Goal: Information Seeking & Learning: Learn about a topic

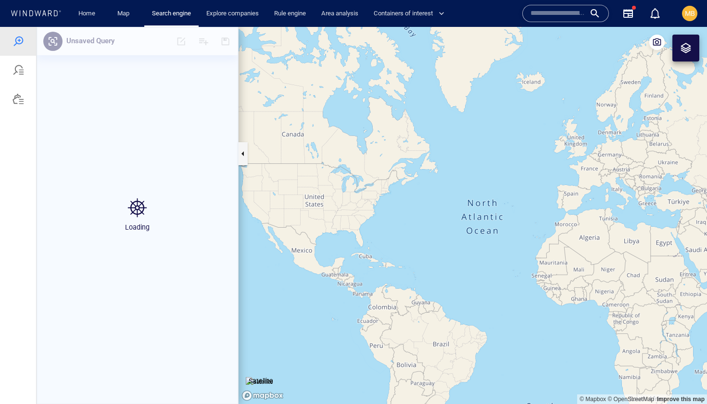
click at [559, 15] on input "text" at bounding box center [557, 13] width 55 height 14
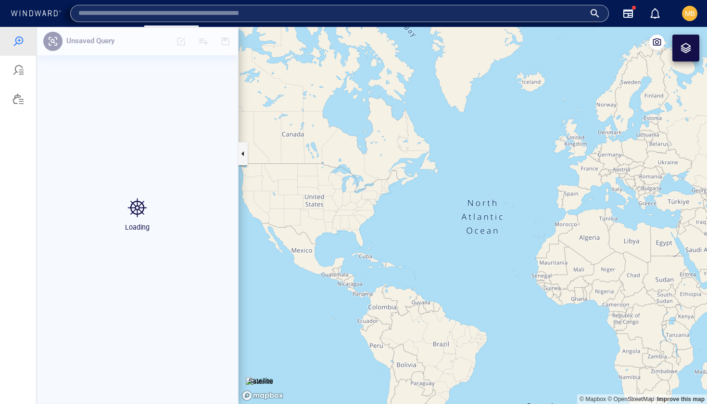
paste input "*******"
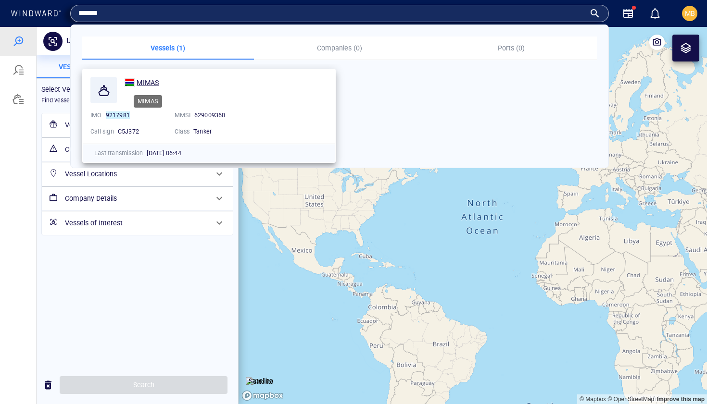
type input "*******"
click at [153, 85] on span "MIMAS" at bounding box center [148, 83] width 22 height 8
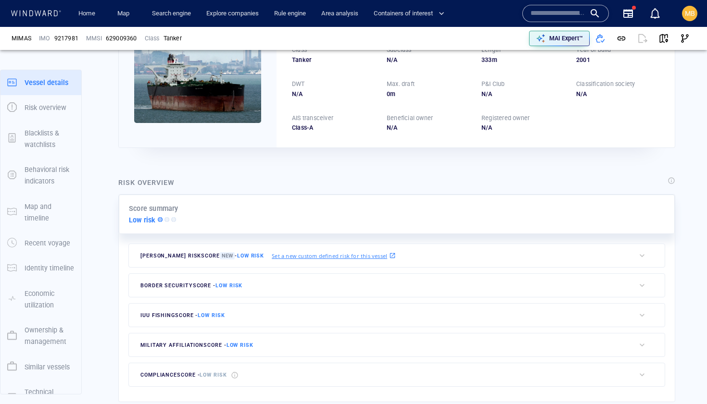
scroll to position [25, 0]
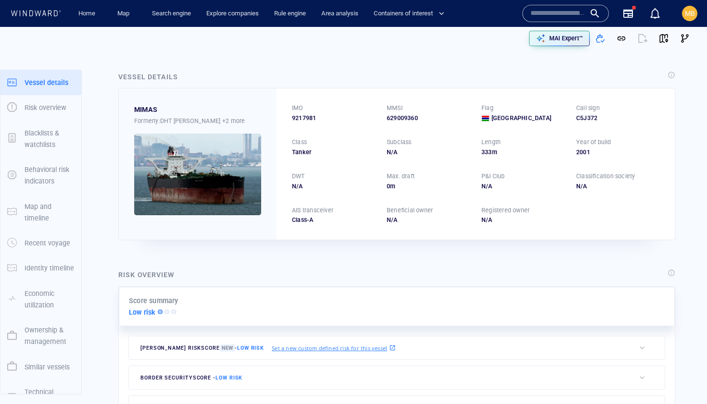
scroll to position [2, 0]
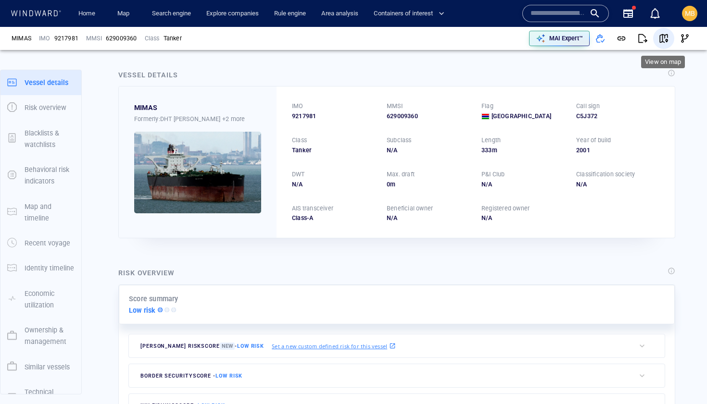
click at [660, 38] on span "button" at bounding box center [664, 39] width 10 height 10
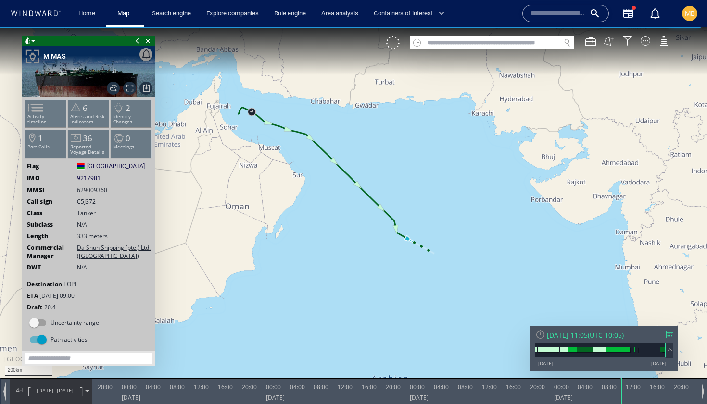
drag, startPoint x: 338, startPoint y: 202, endPoint x: 318, endPoint y: 241, distance: 43.6
click at [318, 241] on canvas "Map" at bounding box center [353, 211] width 707 height 368
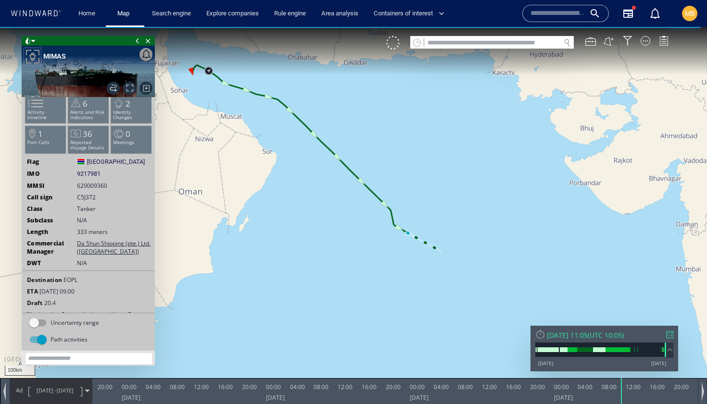
scroll to position [15, 0]
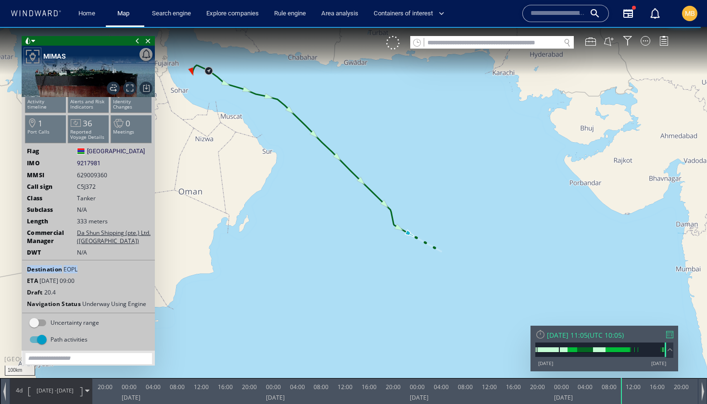
drag, startPoint x: 81, startPoint y: 270, endPoint x: 26, endPoint y: 269, distance: 55.3
click at [26, 268] on div "Destination EOPL" at bounding box center [88, 269] width 133 height 8
click at [302, 303] on canvas "Map" at bounding box center [353, 211] width 707 height 368
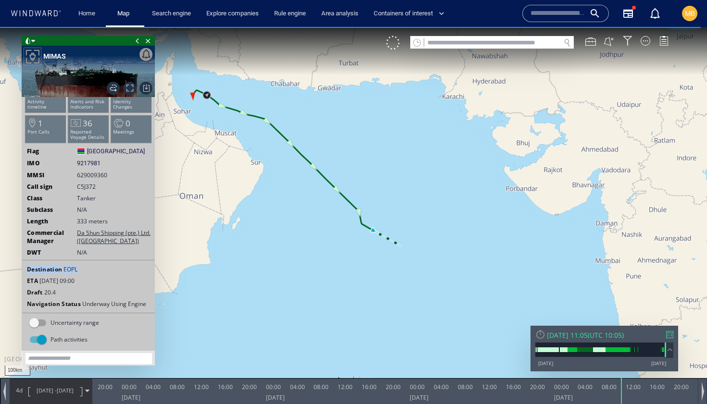
drag, startPoint x: 359, startPoint y: 258, endPoint x: 336, endPoint y: 250, distance: 24.2
click at [336, 251] on canvas "Map" at bounding box center [353, 211] width 707 height 368
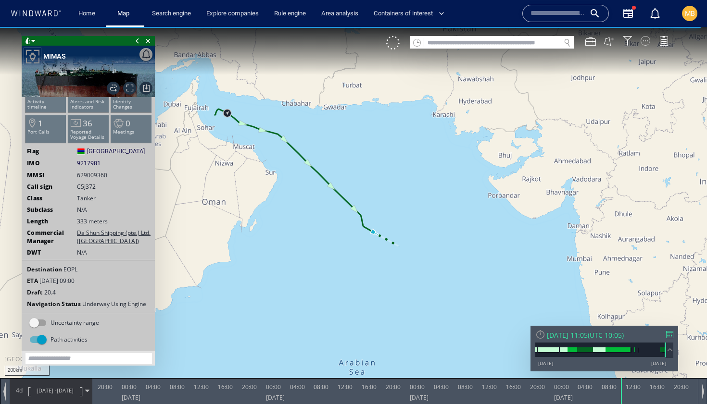
click at [646, 42] on div at bounding box center [645, 41] width 10 height 10
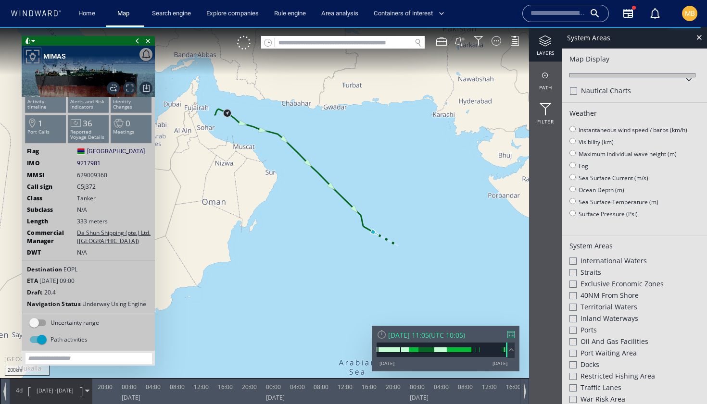
click at [548, 38] on div at bounding box center [545, 41] width 33 height 12
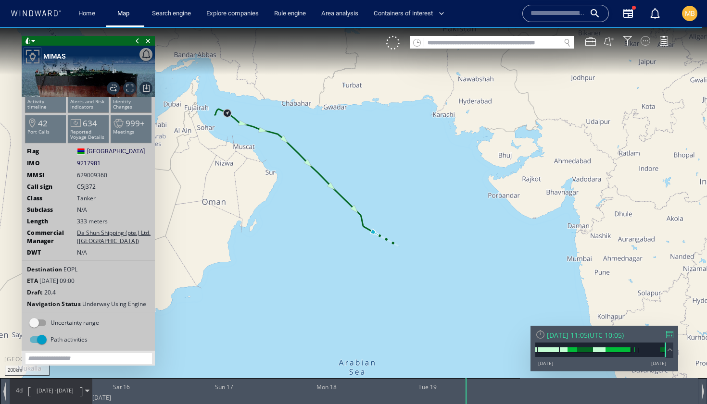
click at [645, 41] on div at bounding box center [645, 41] width 10 height 10
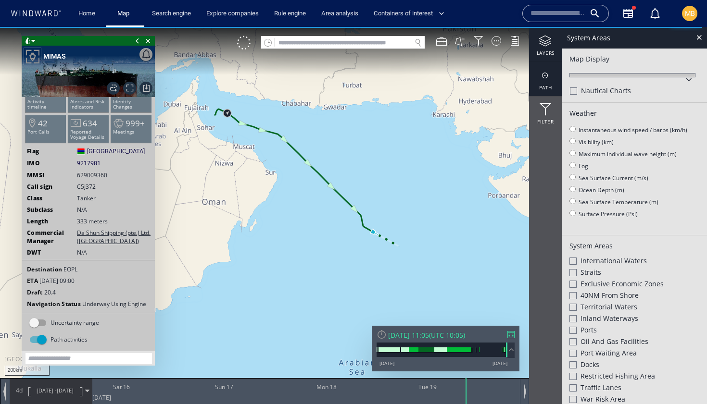
click at [544, 82] on div "path" at bounding box center [545, 79] width 33 height 35
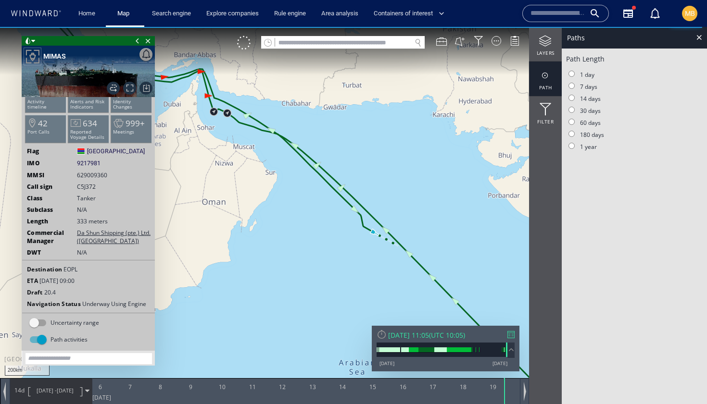
drag, startPoint x: 431, startPoint y: 170, endPoint x: 505, endPoint y: 193, distance: 77.5
click at [510, 188] on canvas "Map" at bounding box center [353, 211] width 707 height 368
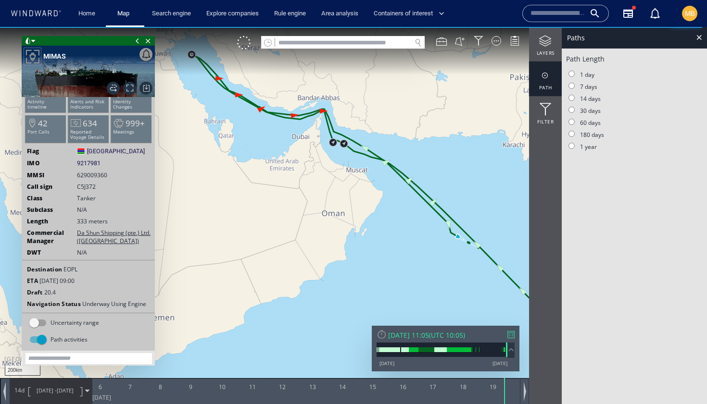
drag, startPoint x: 283, startPoint y: 184, endPoint x: 283, endPoint y: 223, distance: 38.5
click at [283, 223] on canvas "Map" at bounding box center [353, 211] width 707 height 368
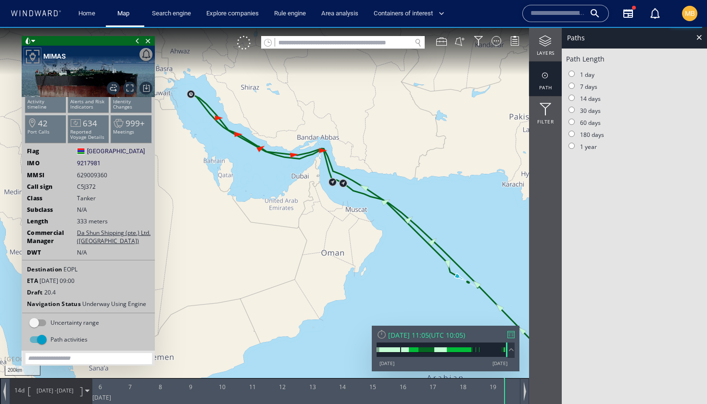
drag, startPoint x: 202, startPoint y: 126, endPoint x: 240, endPoint y: 146, distance: 43.4
click at [240, 146] on canvas "Map" at bounding box center [353, 211] width 707 height 368
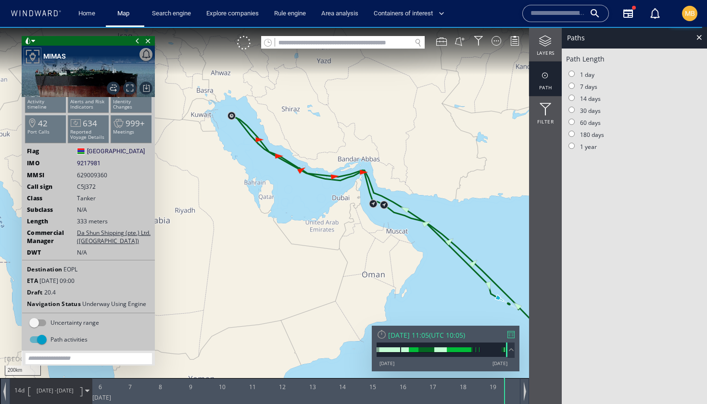
drag, startPoint x: 229, startPoint y: 133, endPoint x: 243, endPoint y: 137, distance: 14.9
click at [243, 137] on canvas "Map" at bounding box center [353, 211] width 707 height 368
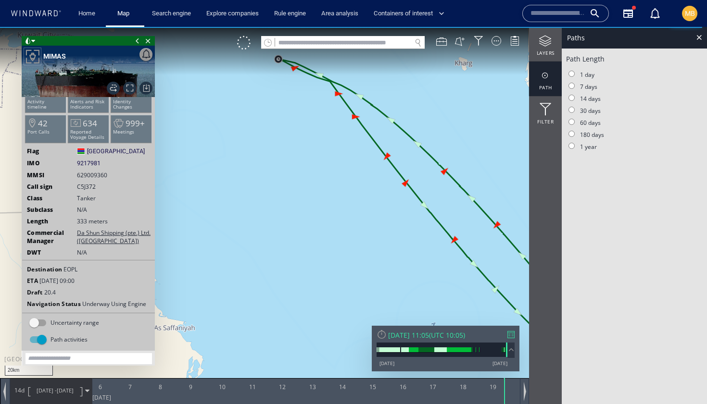
drag, startPoint x: 299, startPoint y: 110, endPoint x: 288, endPoint y: 163, distance: 54.5
click at [288, 163] on canvas "Map" at bounding box center [353, 211] width 707 height 368
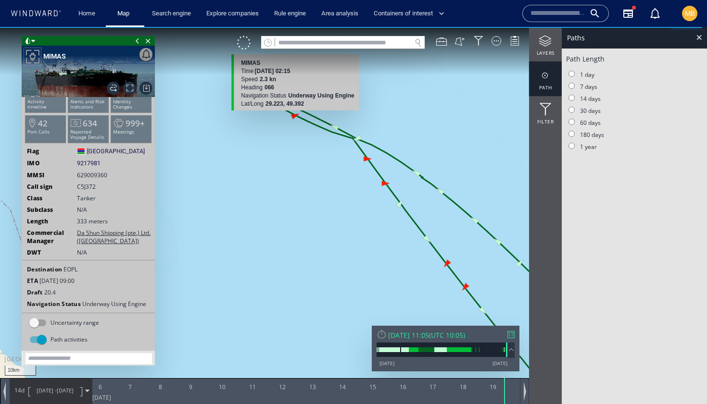
click at [292, 114] on canvas "Map" at bounding box center [353, 211] width 707 height 368
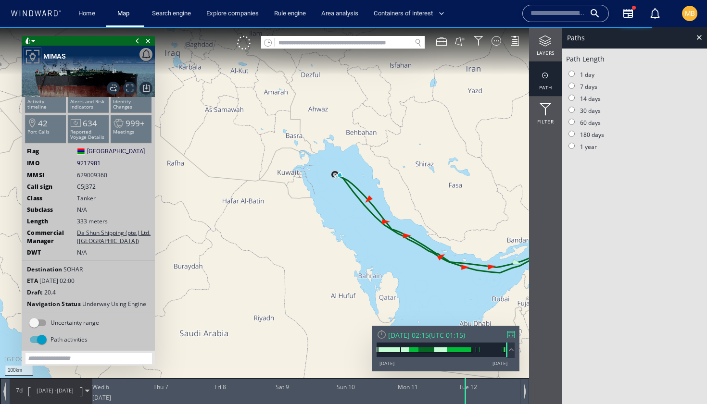
drag, startPoint x: 407, startPoint y: 220, endPoint x: 358, endPoint y: 211, distance: 50.3
click at [358, 211] on canvas "Map" at bounding box center [353, 211] width 707 height 368
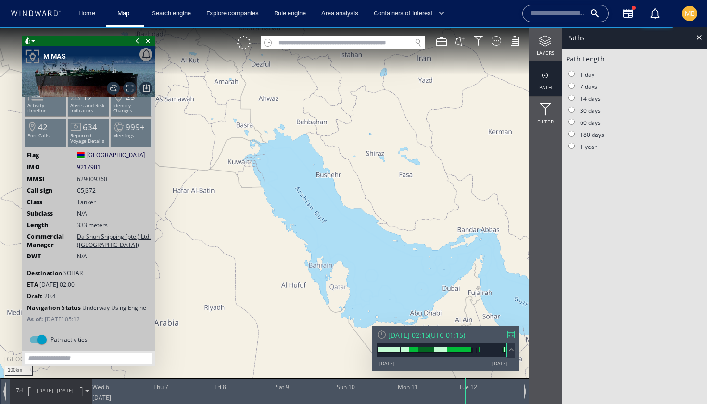
scroll to position [8, 0]
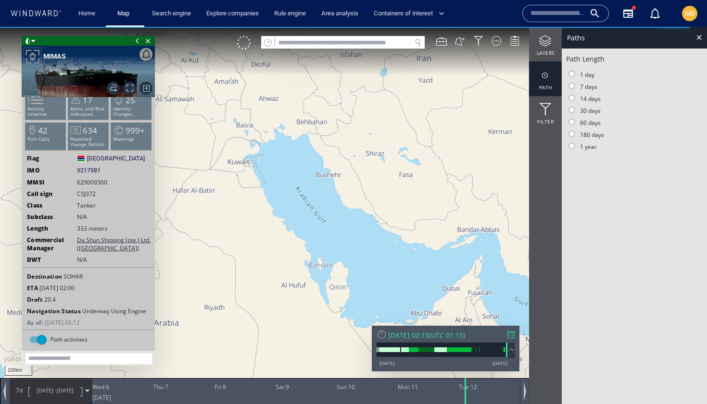
drag, startPoint x: 389, startPoint y: 222, endPoint x: 270, endPoint y: 131, distance: 150.3
click at [271, 132] on canvas "Map" at bounding box center [353, 211] width 707 height 368
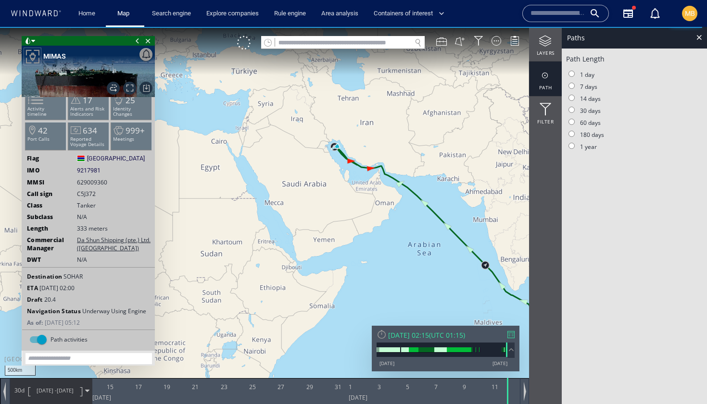
click at [574, 14] on input "text" at bounding box center [557, 13] width 55 height 14
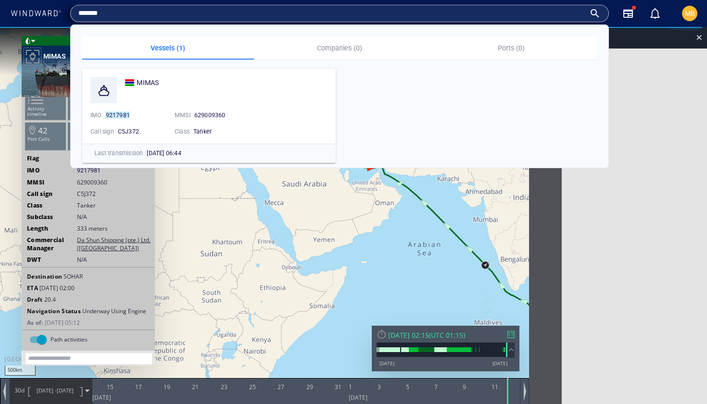
type input "*******"
click at [148, 80] on span "MIMAS" at bounding box center [148, 83] width 22 height 8
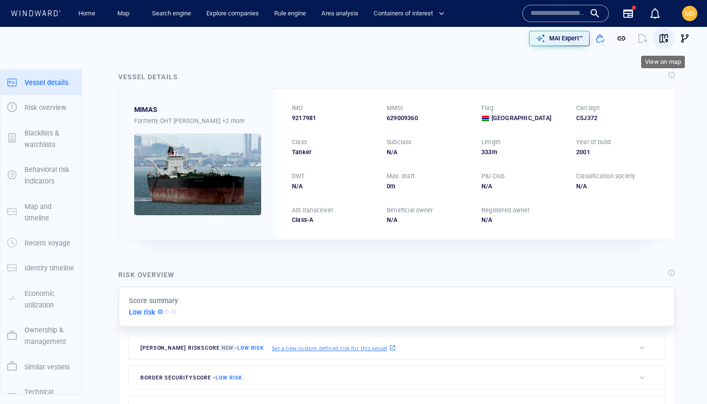
click at [665, 39] on span "button" at bounding box center [664, 39] width 10 height 10
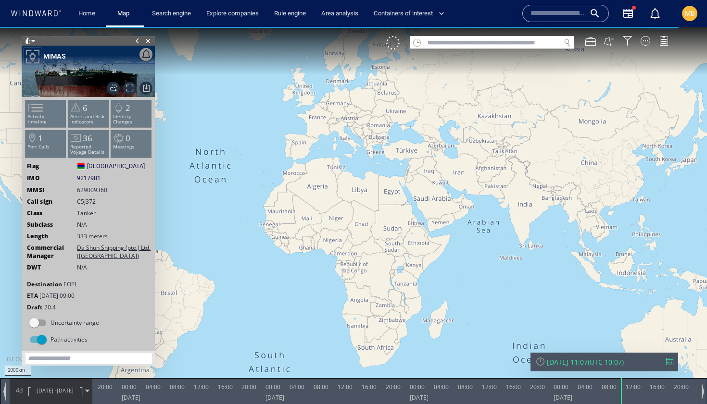
drag, startPoint x: 477, startPoint y: 207, endPoint x: 346, endPoint y: 213, distance: 131.8
click at [346, 213] on canvas "Map" at bounding box center [353, 211] width 707 height 368
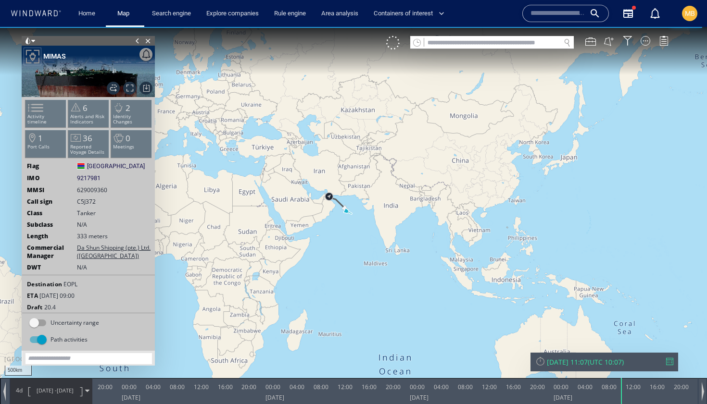
drag, startPoint x: 334, startPoint y: 208, endPoint x: 207, endPoint y: 157, distance: 136.6
click at [209, 157] on canvas "Map" at bounding box center [353, 211] width 707 height 368
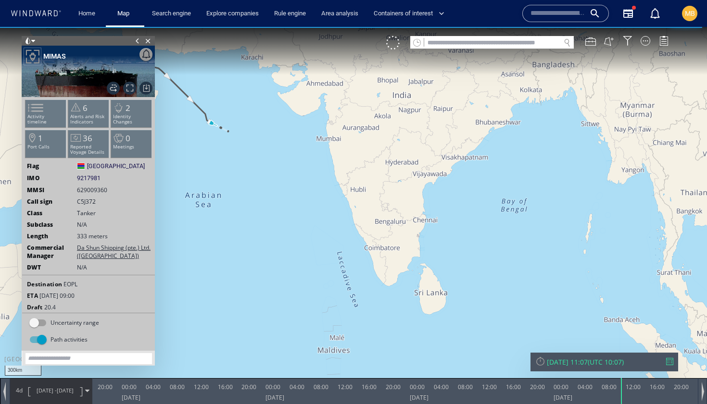
drag, startPoint x: 221, startPoint y: 158, endPoint x: 310, endPoint y: 182, distance: 92.6
click at [310, 182] on canvas "Map" at bounding box center [353, 211] width 707 height 368
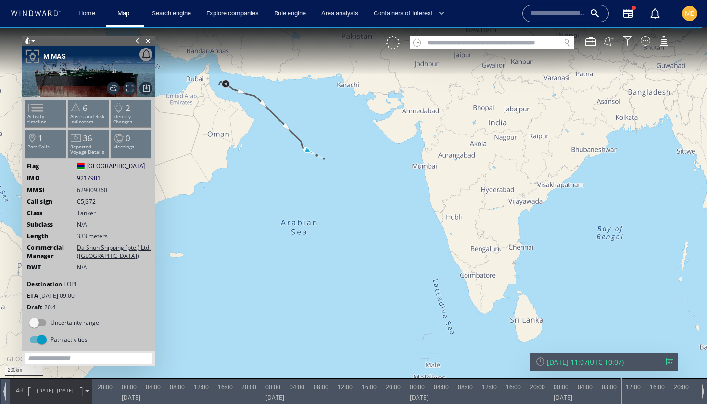
drag, startPoint x: 266, startPoint y: 159, endPoint x: 306, endPoint y: 222, distance: 73.9
click at [306, 222] on canvas "Map" at bounding box center [353, 211] width 707 height 368
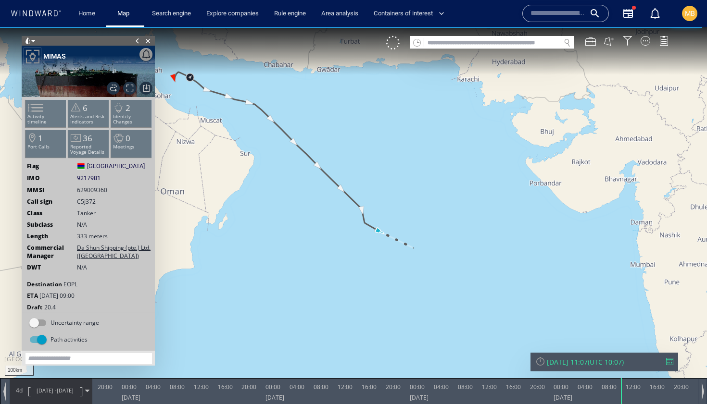
drag, startPoint x: 303, startPoint y: 213, endPoint x: 286, endPoint y: 205, distance: 18.3
click at [286, 206] on canvas "Map" at bounding box center [353, 211] width 707 height 368
click at [395, 43] on div at bounding box center [392, 42] width 13 height 13
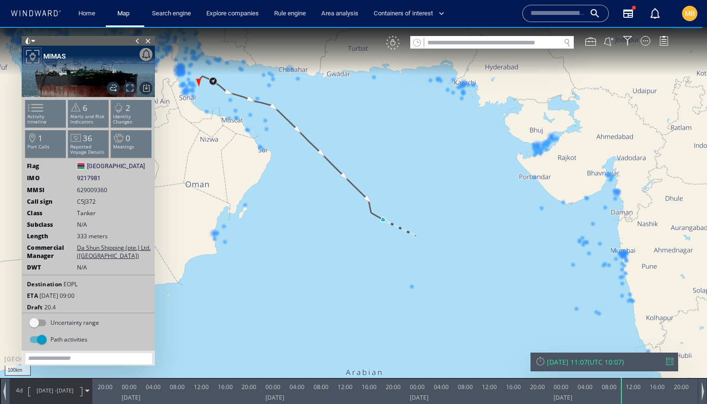
click at [393, 43] on div "VM" at bounding box center [392, 42] width 13 height 13
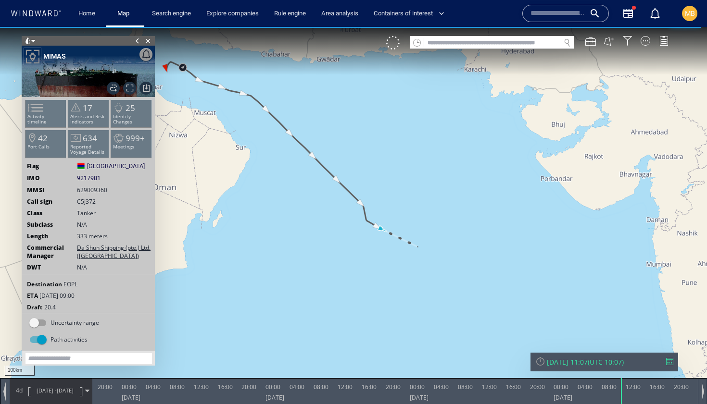
drag, startPoint x: 386, startPoint y: 133, endPoint x: 381, endPoint y: 120, distance: 13.8
click at [381, 120] on canvas "Map" at bounding box center [353, 211] width 707 height 368
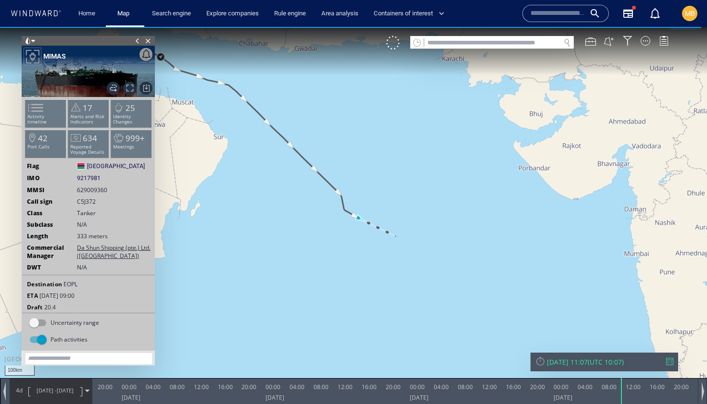
drag, startPoint x: 433, startPoint y: 191, endPoint x: 390, endPoint y: 177, distance: 45.0
click at [390, 177] on canvas "Map" at bounding box center [353, 211] width 707 height 368
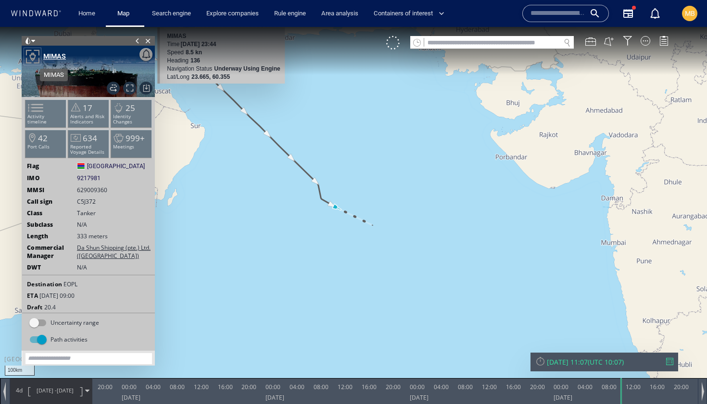
click at [53, 53] on div "MIMAS" at bounding box center [54, 56] width 23 height 12
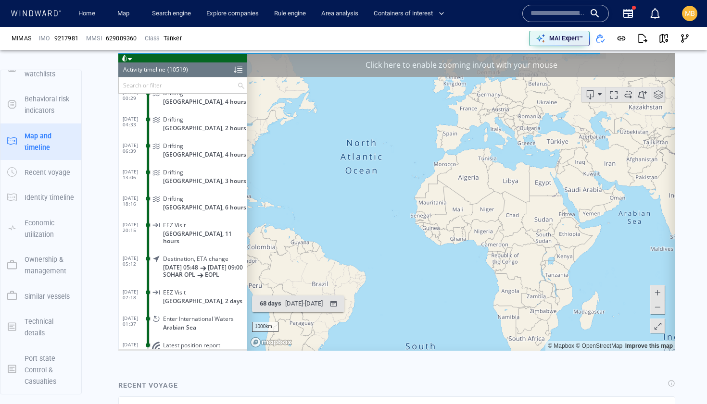
scroll to position [640, 0]
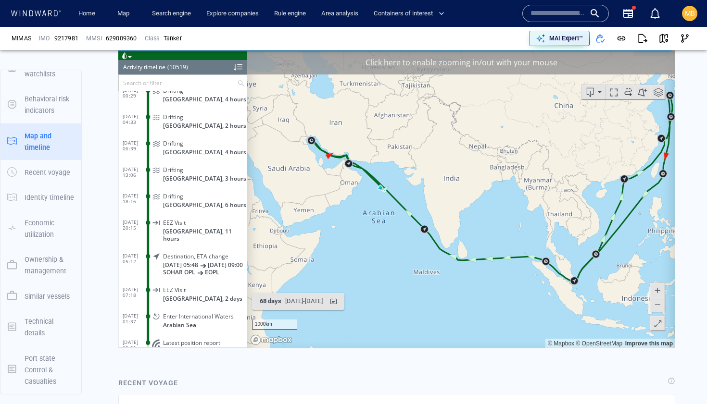
drag, startPoint x: 325, startPoint y: 246, endPoint x: 356, endPoint y: 233, distance: 33.2
click at [356, 233] on canvas "Map" at bounding box center [461, 199] width 428 height 298
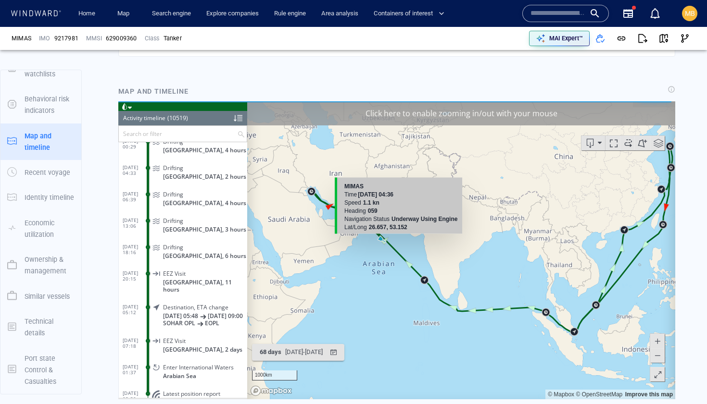
scroll to position [588, 0]
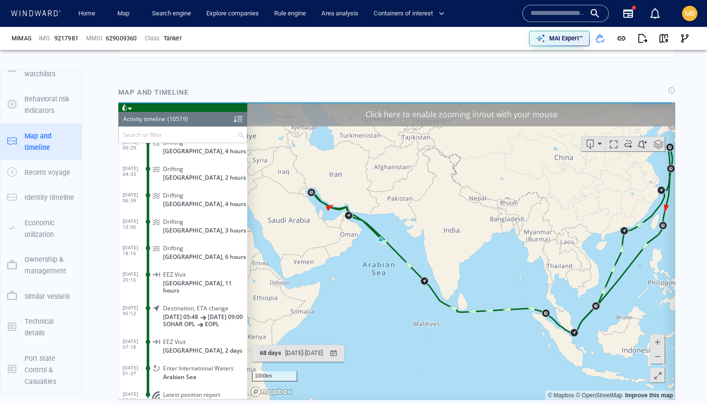
drag, startPoint x: 315, startPoint y: 171, endPoint x: 315, endPoint y: 136, distance: 34.6
click at [315, 136] on canvas "Map" at bounding box center [461, 251] width 428 height 298
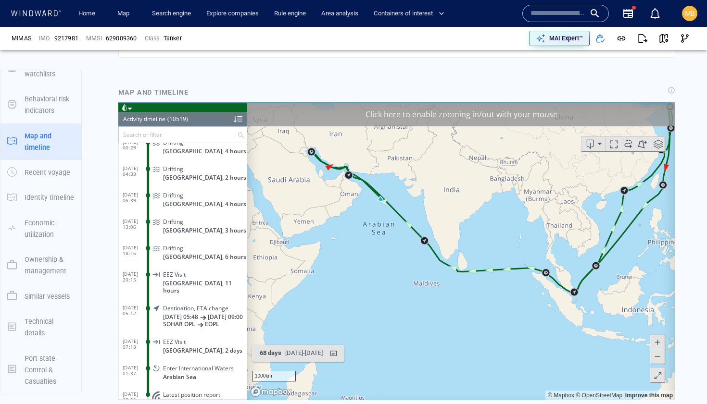
click at [421, 111] on div "Click here to enable zooming in/out with your mouse" at bounding box center [461, 114] width 428 height 24
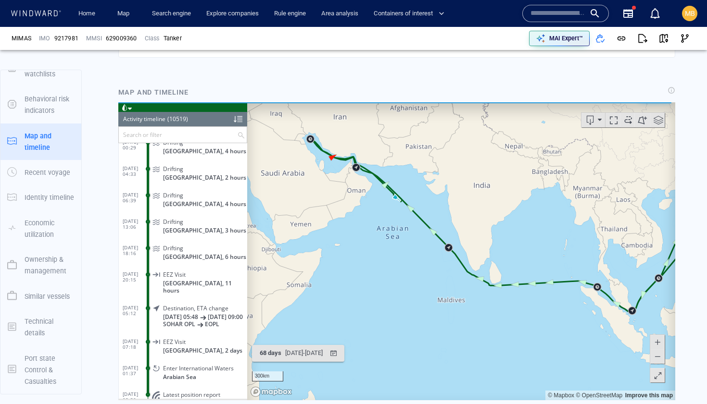
drag, startPoint x: 342, startPoint y: 169, endPoint x: 350, endPoint y: 225, distance: 56.8
click at [350, 225] on canvas "Map" at bounding box center [461, 251] width 428 height 298
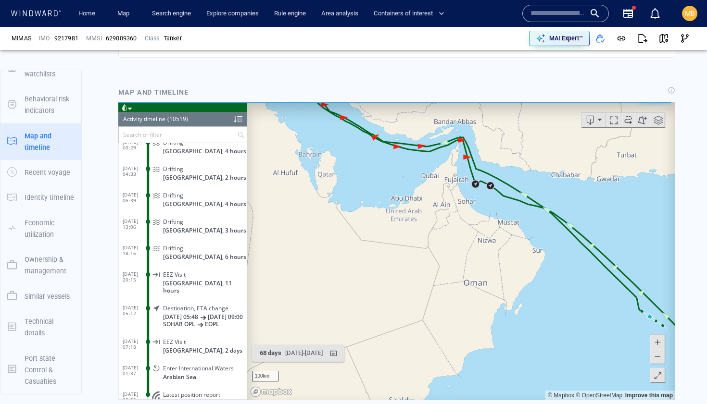
drag, startPoint x: 348, startPoint y: 201, endPoint x: 373, endPoint y: 258, distance: 61.8
click at [373, 258] on canvas "Map" at bounding box center [461, 251] width 428 height 298
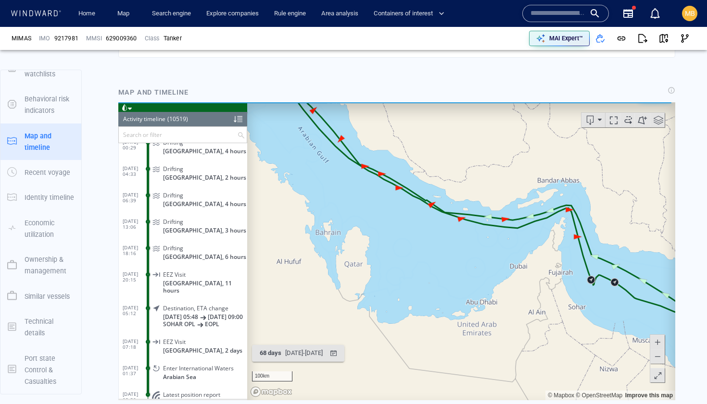
drag, startPoint x: 363, startPoint y: 204, endPoint x: 407, endPoint y: 238, distance: 55.1
click at [407, 237] on canvas "Map" at bounding box center [461, 251] width 428 height 298
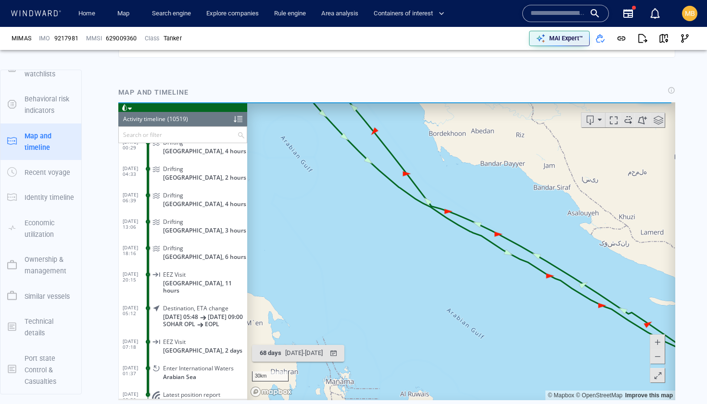
drag, startPoint x: 398, startPoint y: 209, endPoint x: 429, endPoint y: 278, distance: 76.1
click at [430, 276] on canvas "Map" at bounding box center [461, 251] width 428 height 298
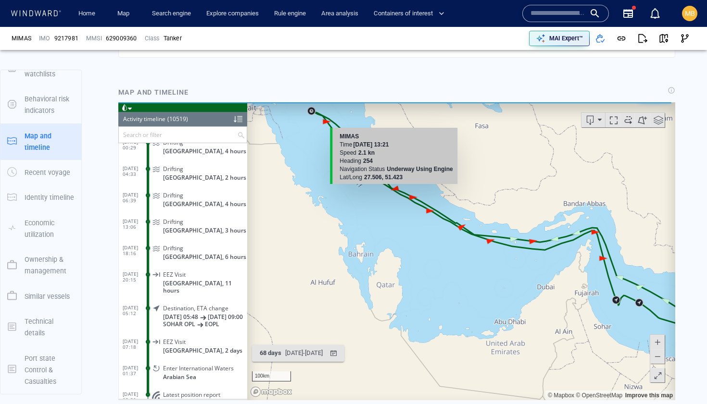
drag, startPoint x: 415, startPoint y: 237, endPoint x: 394, endPoint y: 187, distance: 54.3
click at [394, 187] on canvas "Map" at bounding box center [461, 251] width 428 height 298
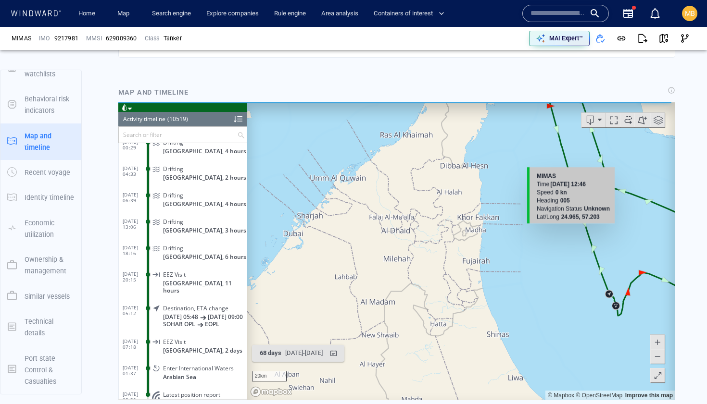
drag, startPoint x: 626, startPoint y: 292, endPoint x: 544, endPoint y: 208, distance: 117.6
click at [544, 208] on canvas "Map" at bounding box center [461, 251] width 428 height 298
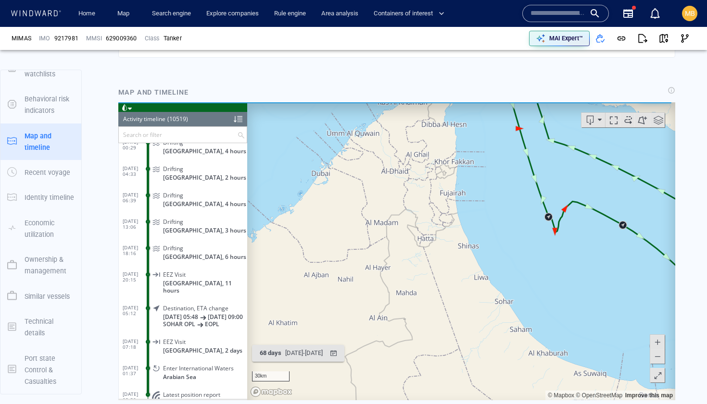
drag, startPoint x: 606, startPoint y: 234, endPoint x: 513, endPoint y: 237, distance: 93.3
click at [514, 237] on canvas "Map" at bounding box center [461, 251] width 428 height 298
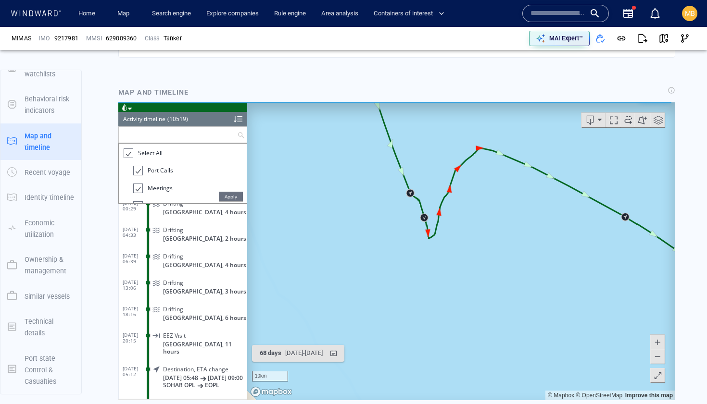
click at [183, 138] on input "text" at bounding box center [178, 134] width 118 height 16
click at [137, 169] on div at bounding box center [138, 170] width 10 height 11
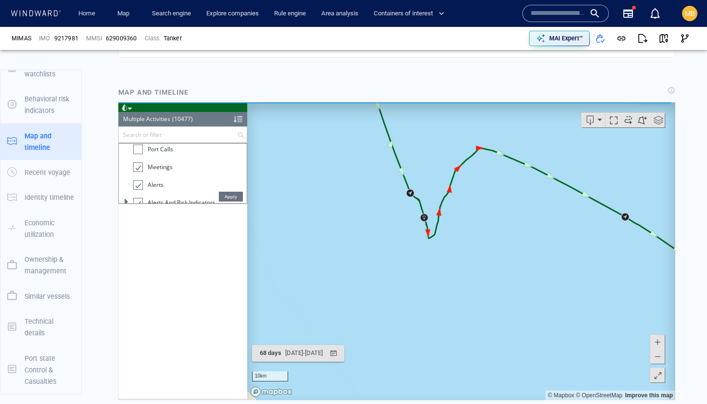
scroll to position [25, 0]
click at [136, 166] on div at bounding box center [138, 163] width 10 height 11
click at [137, 158] on div at bounding box center [138, 156] width 10 height 11
click at [140, 191] on div at bounding box center [138, 192] width 10 height 11
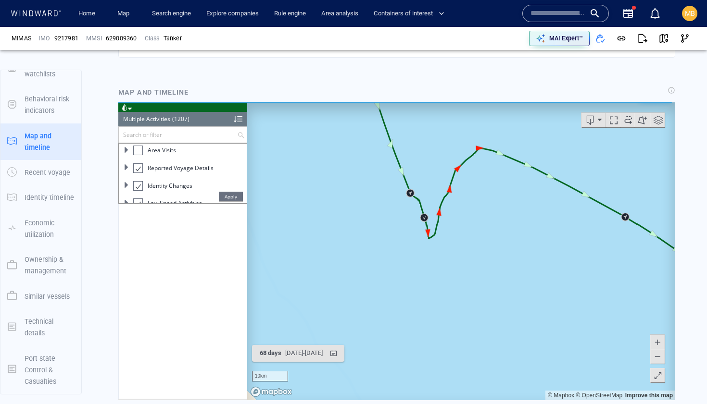
scroll to position [98, 0]
click at [138, 162] on div at bounding box center [138, 161] width 10 height 11
click at [138, 177] on div at bounding box center [138, 175] width 10 height 11
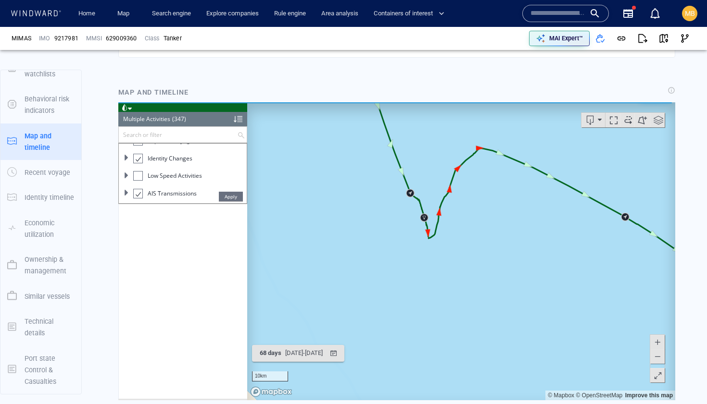
click at [129, 195] on span at bounding box center [127, 192] width 6 height 6
click at [138, 165] on div at bounding box center [138, 162] width 10 height 11
click at [230, 197] on span "Apply" at bounding box center [231, 196] width 24 height 10
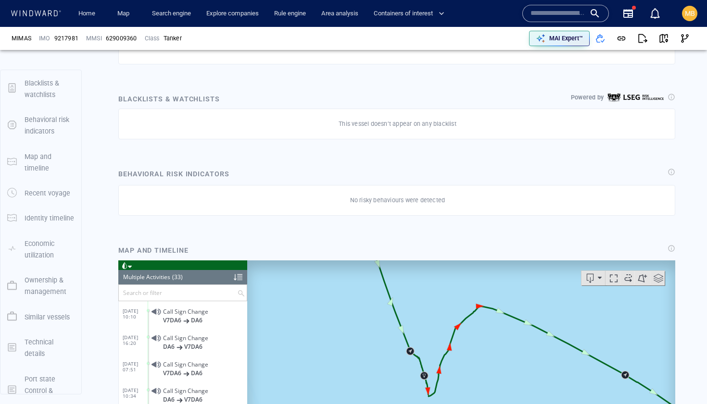
scroll to position [0, 0]
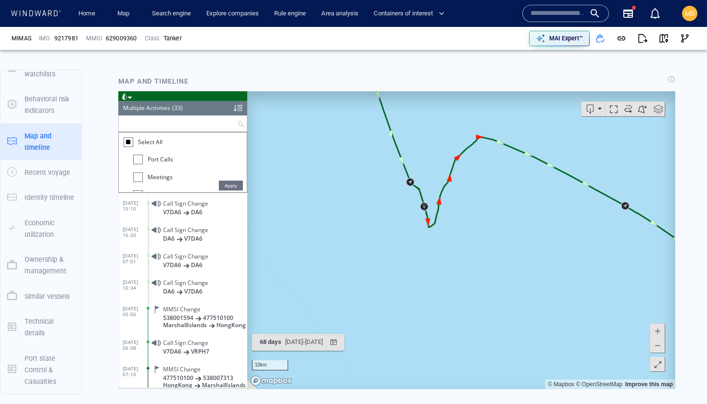
click at [191, 125] on input "text" at bounding box center [178, 123] width 118 height 16
click at [130, 139] on div at bounding box center [129, 142] width 10 height 10
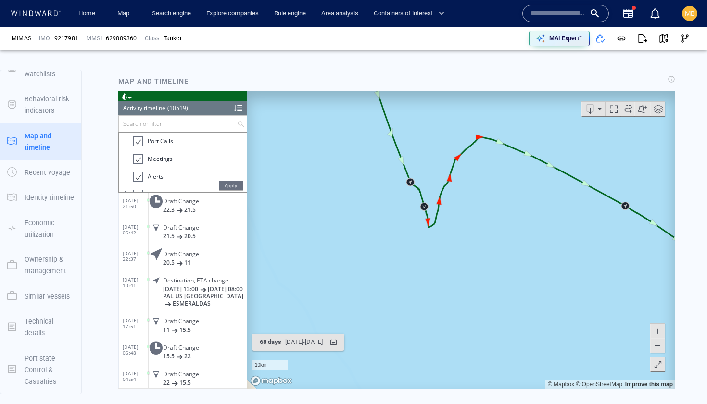
click at [139, 161] on div at bounding box center [138, 158] width 10 height 11
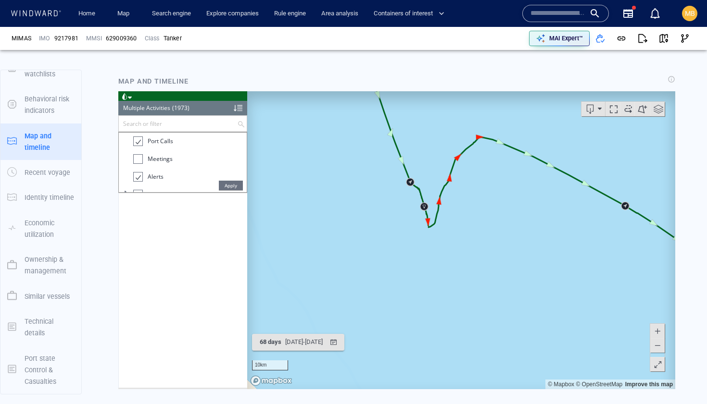
click at [139, 177] on div at bounding box center [138, 176] width 10 height 11
click at [139, 149] on div at bounding box center [138, 146] width 10 height 11
click at [138, 167] on div at bounding box center [138, 164] width 10 height 11
click at [137, 183] on div at bounding box center [138, 182] width 10 height 11
click at [137, 163] on div at bounding box center [138, 161] width 10 height 11
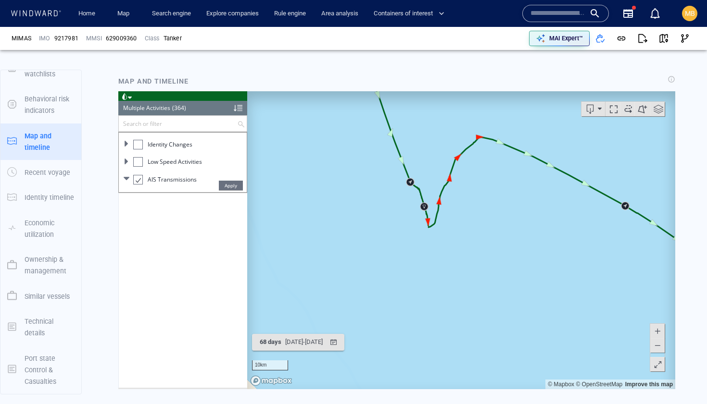
click at [140, 179] on div at bounding box center [138, 179] width 10 height 11
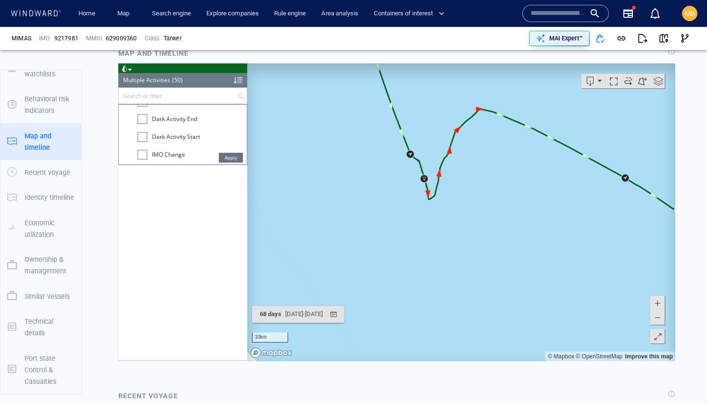
click at [230, 158] on span "Apply" at bounding box center [231, 157] width 24 height 10
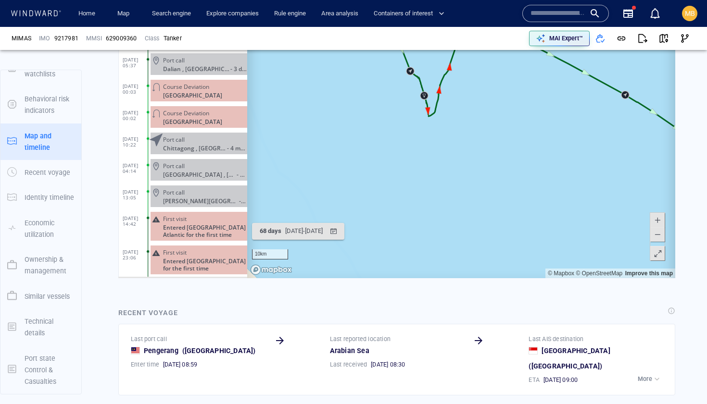
scroll to position [893, 0]
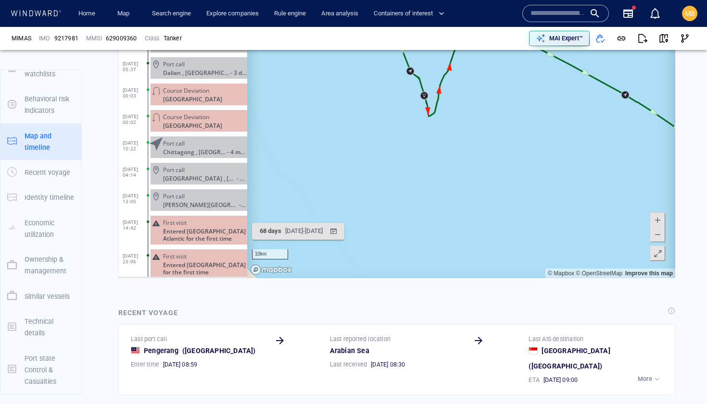
click at [79, 38] on div "9217981" at bounding box center [66, 38] width 28 height 12
drag, startPoint x: 80, startPoint y: 38, endPoint x: 54, endPoint y: 37, distance: 26.0
click at [54, 37] on div "9217981" at bounding box center [66, 38] width 28 height 12
copy span "9217981"
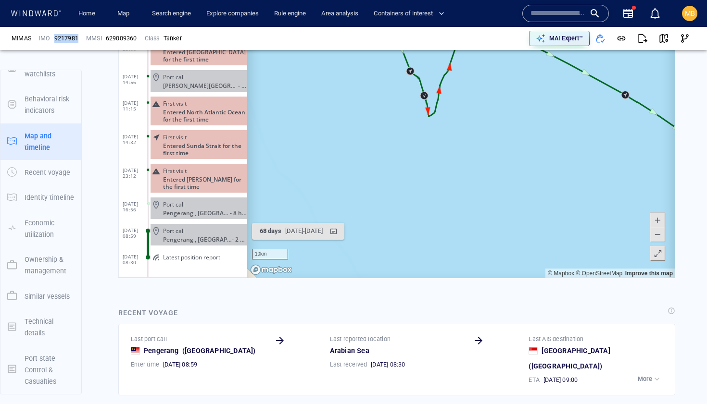
scroll to position [1112, 0]
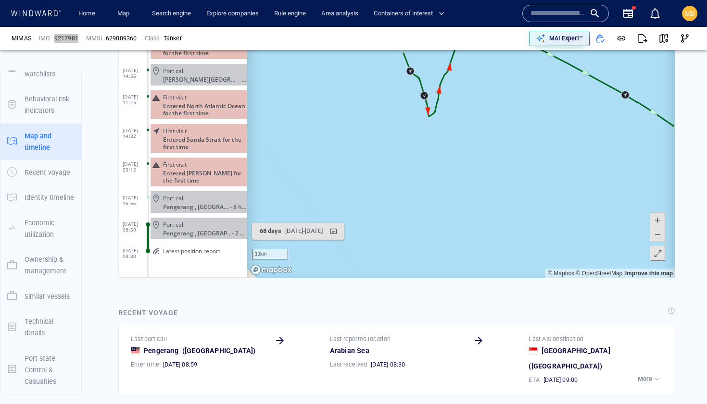
click at [213, 225] on div "Port call" at bounding box center [203, 224] width 80 height 7
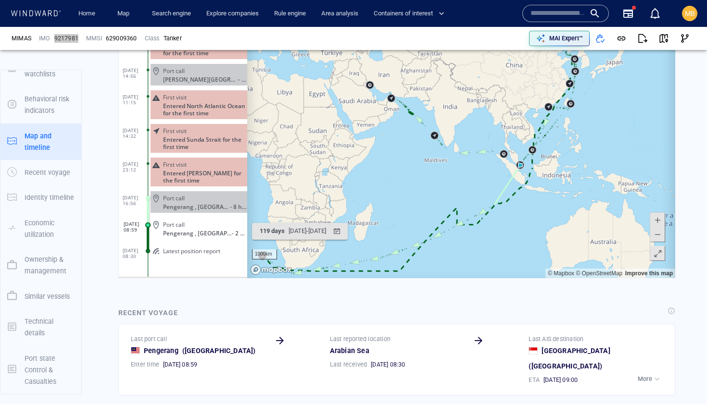
drag, startPoint x: 417, startPoint y: 203, endPoint x: 514, endPoint y: 188, distance: 97.7
click at [514, 188] on canvas "Map" at bounding box center [461, 129] width 428 height 298
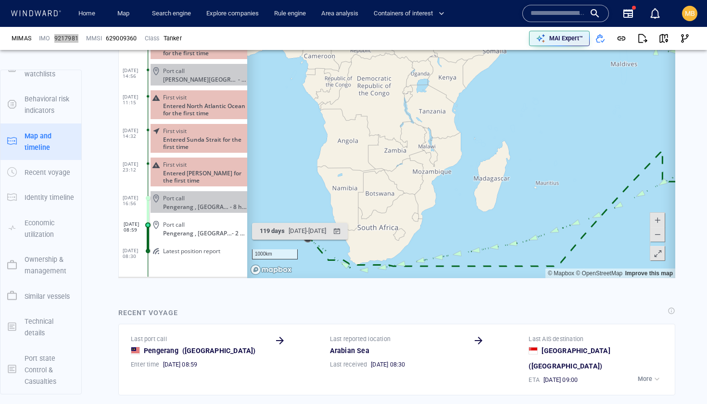
click at [309, 193] on canvas "Map" at bounding box center [461, 129] width 428 height 298
click at [304, 247] on canvas "Map" at bounding box center [461, 129] width 428 height 298
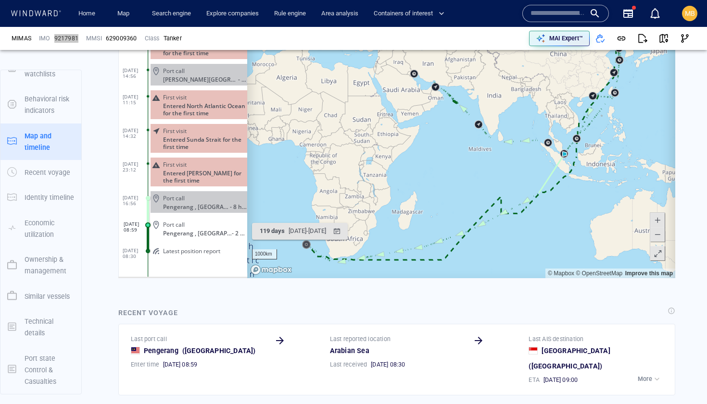
click at [308, 245] on canvas "Map" at bounding box center [461, 129] width 428 height 298
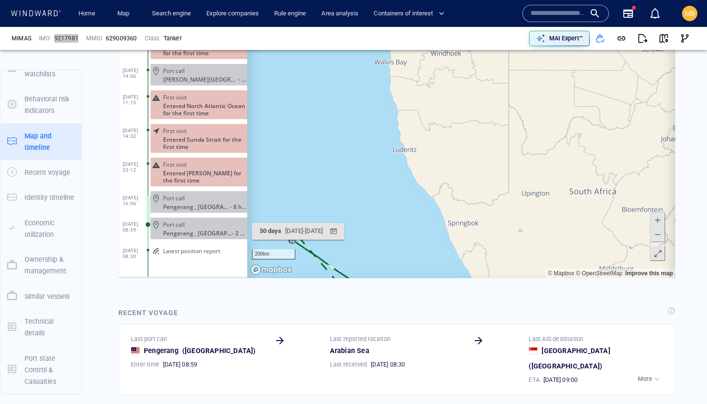
drag, startPoint x: 304, startPoint y: 250, endPoint x: 449, endPoint y: 214, distance: 150.0
click at [449, 215] on canvas "Map" at bounding box center [461, 129] width 428 height 298
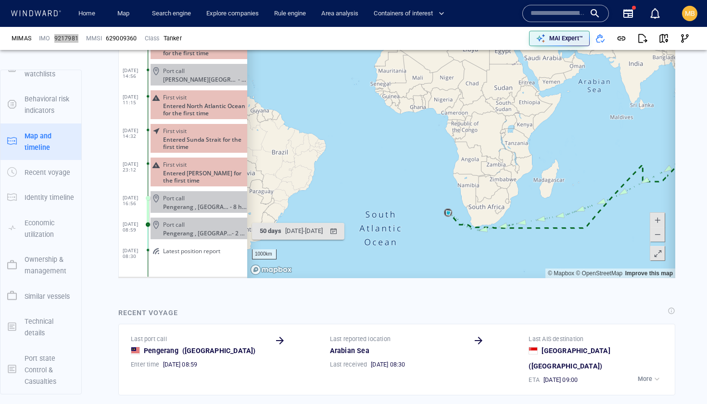
drag, startPoint x: 593, startPoint y: 176, endPoint x: 511, endPoint y: 177, distance: 82.2
click at [513, 177] on canvas "Map" at bounding box center [461, 129] width 428 height 298
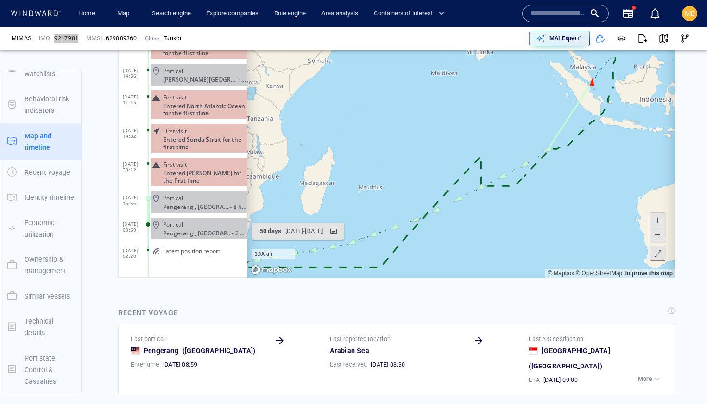
drag, startPoint x: 630, startPoint y: 135, endPoint x: 581, endPoint y: 212, distance: 91.6
click at [582, 212] on canvas "Map" at bounding box center [461, 129] width 428 height 298
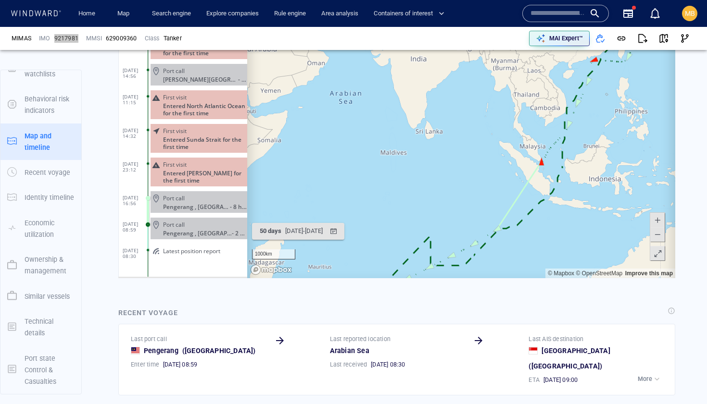
drag, startPoint x: 599, startPoint y: 175, endPoint x: 594, endPoint y: 187, distance: 12.3
click at [595, 185] on canvas "Map" at bounding box center [461, 129] width 428 height 298
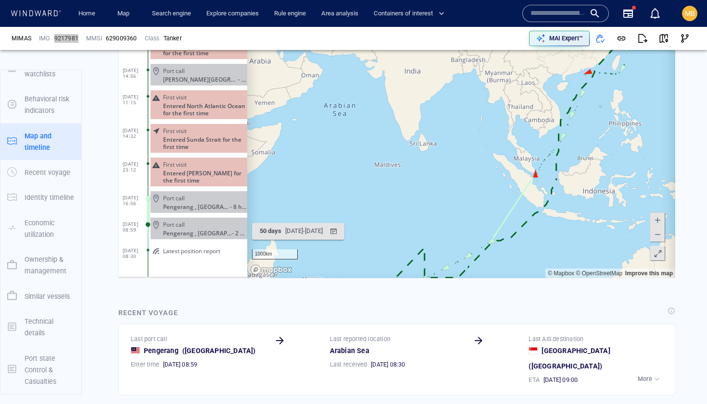
drag, startPoint x: 631, startPoint y: 103, endPoint x: 576, endPoint y: 204, distance: 114.4
click at [576, 204] on canvas "Map" at bounding box center [461, 129] width 428 height 298
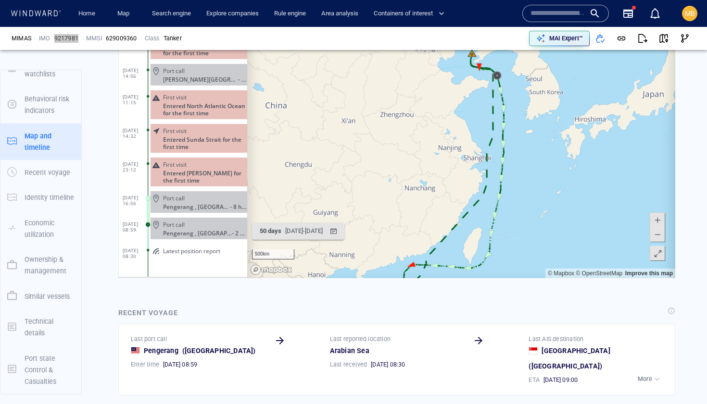
drag, startPoint x: 536, startPoint y: 162, endPoint x: 558, endPoint y: 205, distance: 48.2
click at [558, 205] on canvas "Map" at bounding box center [461, 129] width 428 height 298
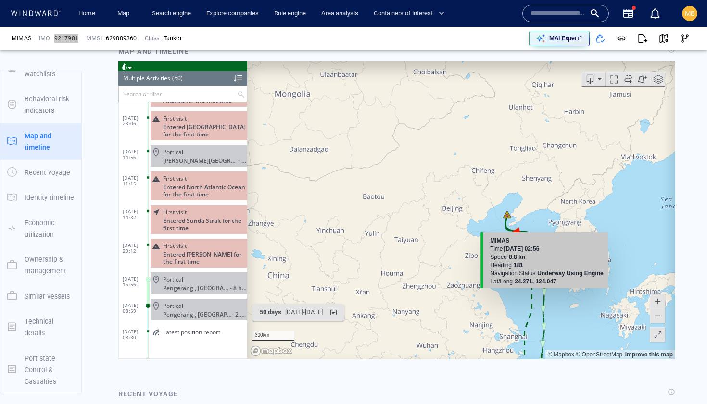
scroll to position [629, 0]
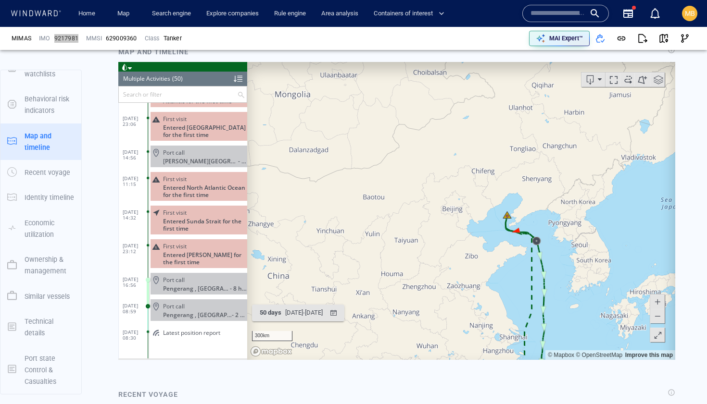
drag, startPoint x: 523, startPoint y: 187, endPoint x: 501, endPoint y: 135, distance: 56.0
click at [501, 135] on canvas "Map" at bounding box center [461, 211] width 428 height 298
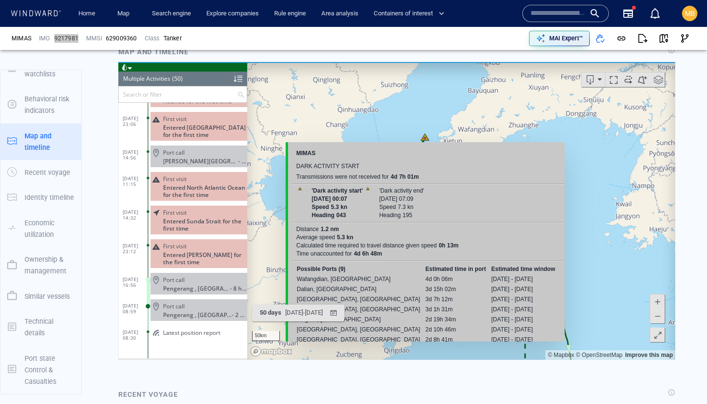
click at [424, 137] on canvas "Map" at bounding box center [461, 211] width 428 height 298
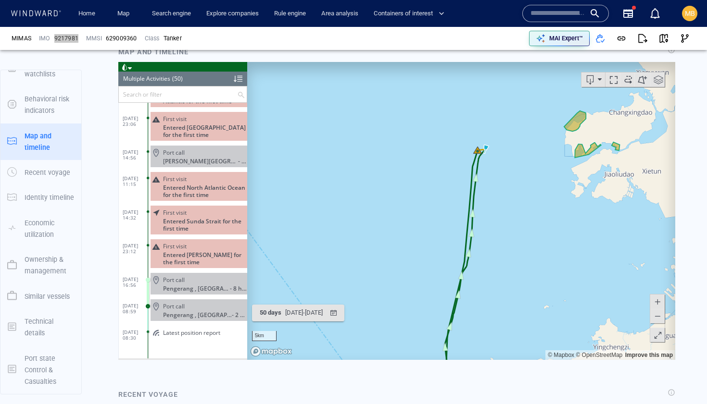
drag, startPoint x: 517, startPoint y: 174, endPoint x: 463, endPoint y: 190, distance: 56.1
click at [464, 190] on canvas "Map" at bounding box center [461, 211] width 428 height 298
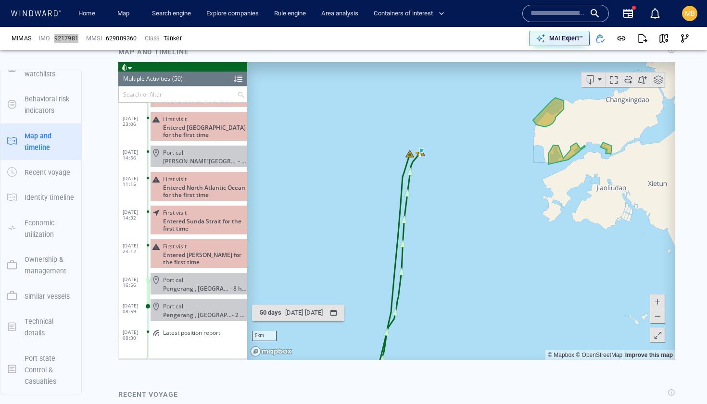
drag, startPoint x: 462, startPoint y: 187, endPoint x: 471, endPoint y: 200, distance: 16.2
click at [471, 200] on canvas "Map" at bounding box center [461, 211] width 428 height 298
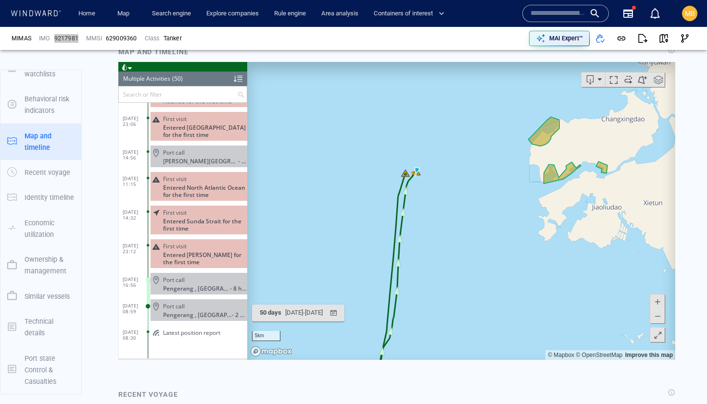
scroll to position [600, 0]
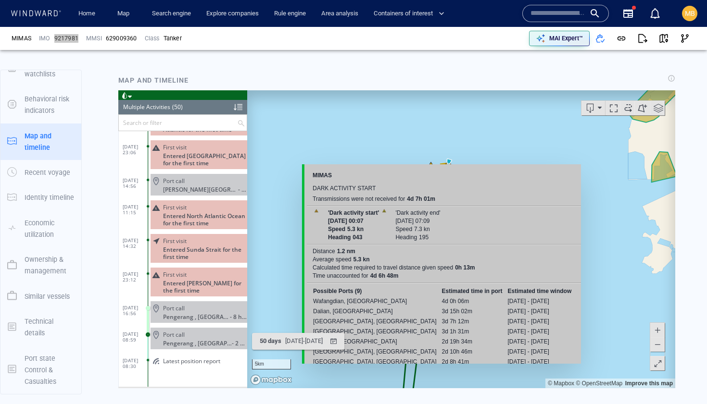
drag, startPoint x: 422, startPoint y: 196, endPoint x: 441, endPoint y: 158, distance: 43.0
click at [441, 158] on canvas "Map" at bounding box center [461, 239] width 428 height 298
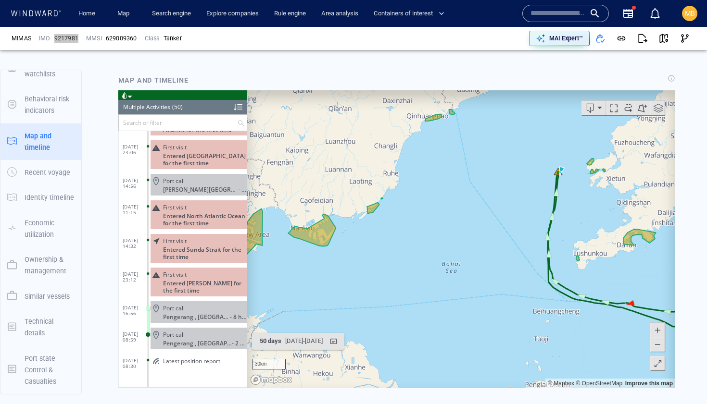
drag, startPoint x: 522, startPoint y: 254, endPoint x: 484, endPoint y: 149, distance: 111.0
click at [487, 150] on canvas "Map" at bounding box center [461, 239] width 428 height 298
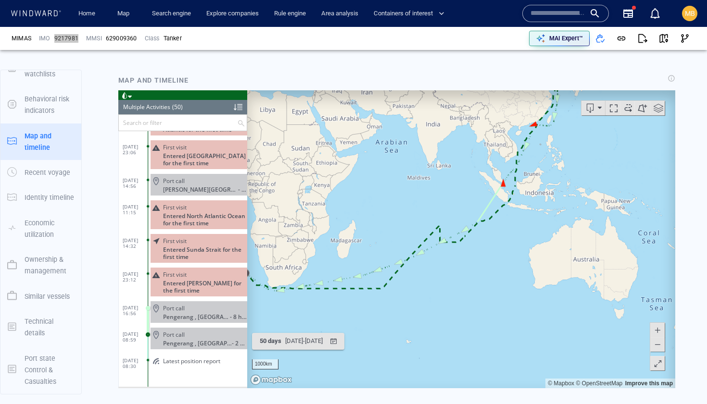
drag, startPoint x: 440, startPoint y: 276, endPoint x: 484, endPoint y: 161, distance: 123.1
click at [484, 161] on canvas "Map" at bounding box center [461, 239] width 428 height 298
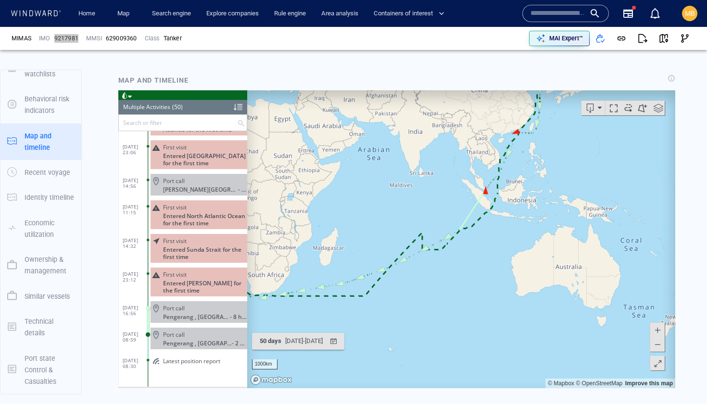
click at [628, 107] on span at bounding box center [628, 107] width 14 height 14
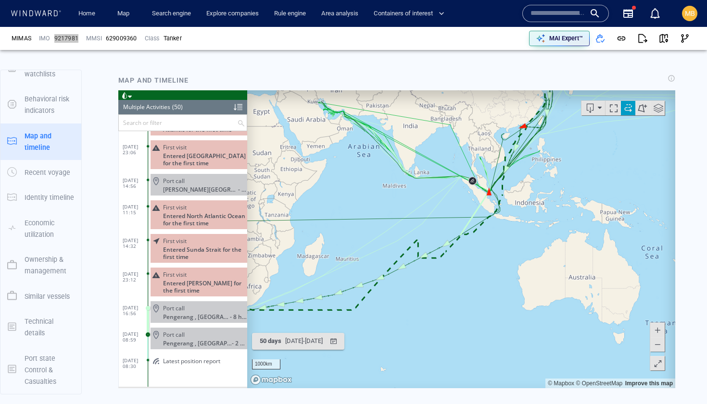
click at [656, 105] on span at bounding box center [658, 107] width 14 height 14
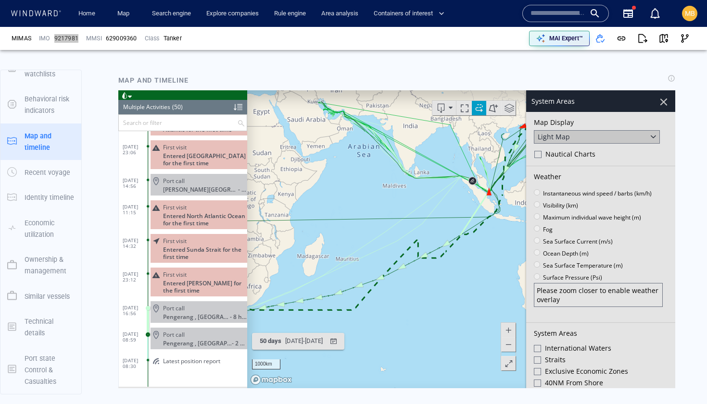
click at [661, 101] on div at bounding box center [663, 101] width 16 height 16
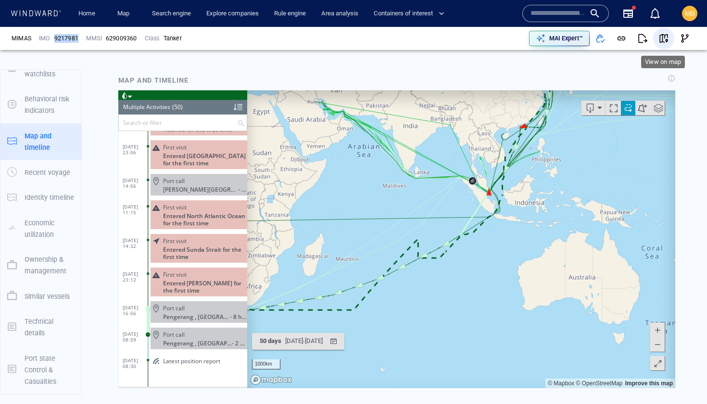
click at [664, 36] on span "button" at bounding box center [664, 39] width 10 height 10
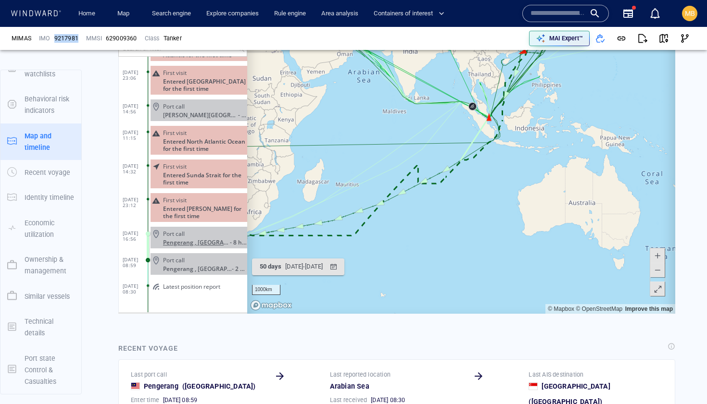
scroll to position [671, 0]
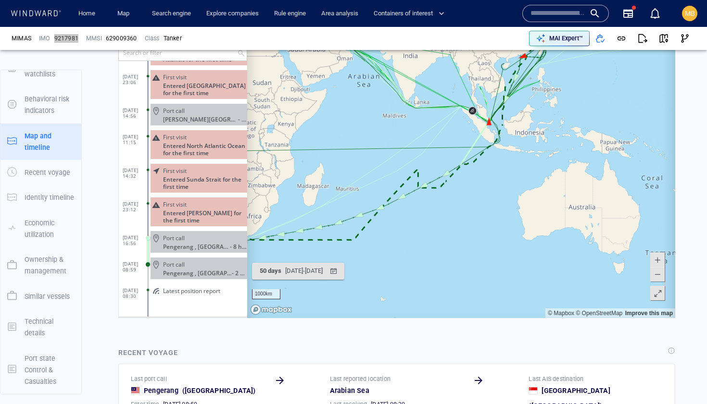
drag, startPoint x: 416, startPoint y: 148, endPoint x: 411, endPoint y: 237, distance: 90.1
click at [413, 236] on canvas "Map" at bounding box center [461, 169] width 428 height 298
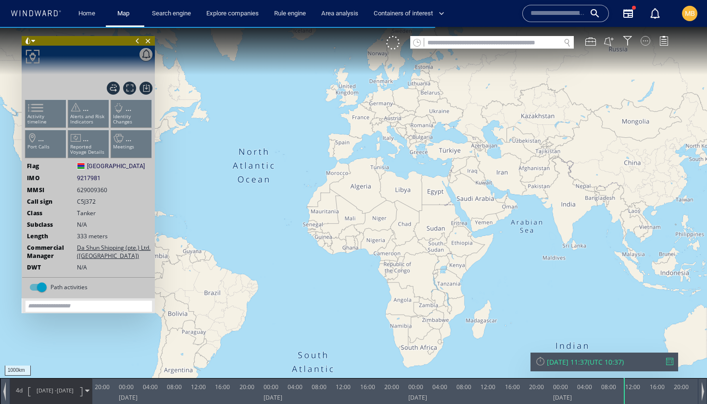
click at [644, 41] on div at bounding box center [645, 41] width 10 height 10
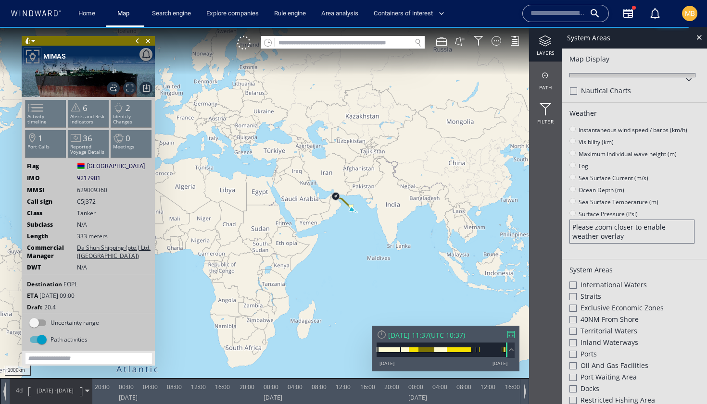
click at [547, 46] on div at bounding box center [545, 41] width 33 height 12
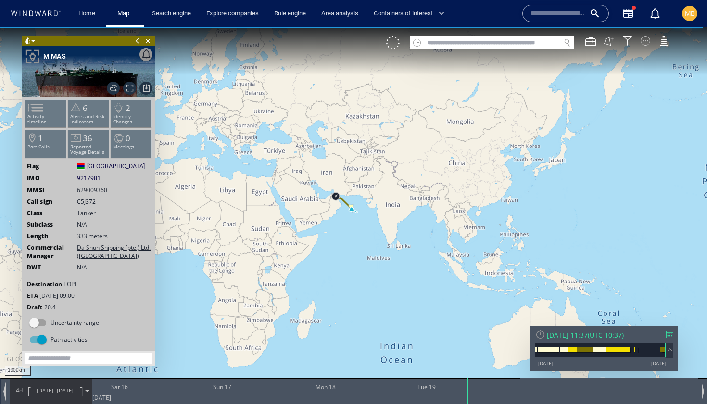
click at [641, 41] on div at bounding box center [645, 41] width 10 height 10
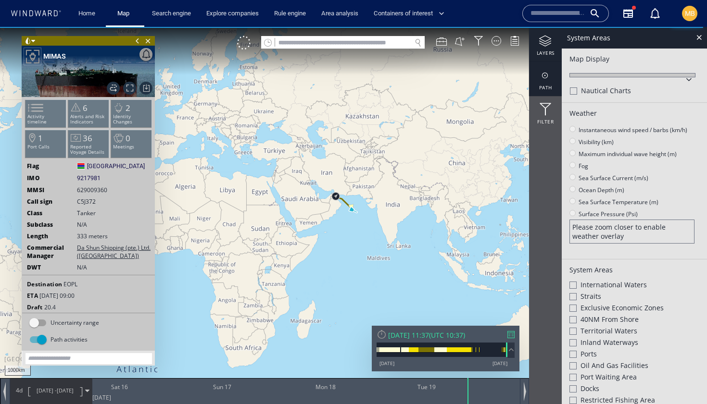
click at [546, 81] on div at bounding box center [545, 76] width 33 height 12
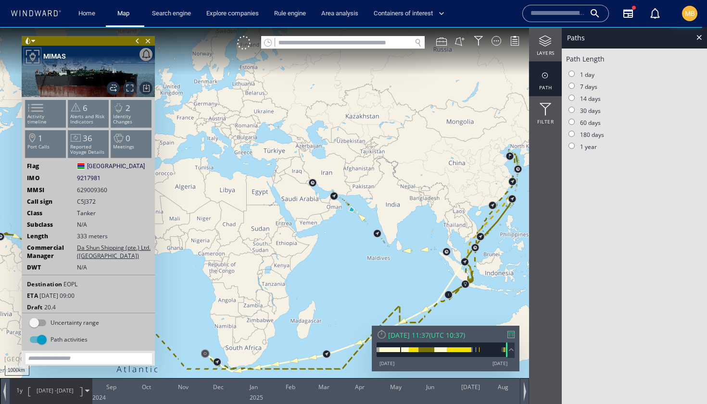
drag, startPoint x: 333, startPoint y: 248, endPoint x: 332, endPoint y: 181, distance: 66.4
click at [332, 181] on canvas "Map" at bounding box center [353, 211] width 707 height 368
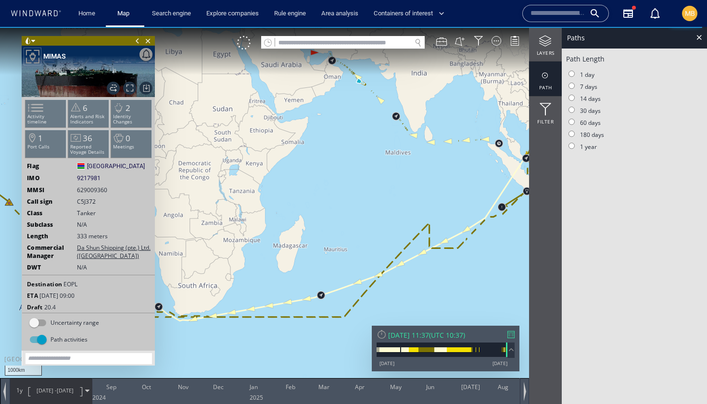
drag, startPoint x: 436, startPoint y: 197, endPoint x: 331, endPoint y: 228, distance: 110.1
click at [336, 226] on canvas "Map" at bounding box center [353, 211] width 707 height 368
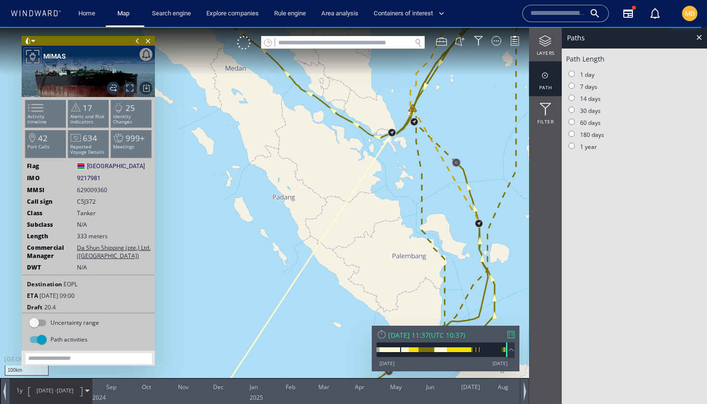
drag, startPoint x: 398, startPoint y: 139, endPoint x: 398, endPoint y: 209, distance: 70.2
click at [398, 209] on canvas "Map" at bounding box center [353, 211] width 707 height 368
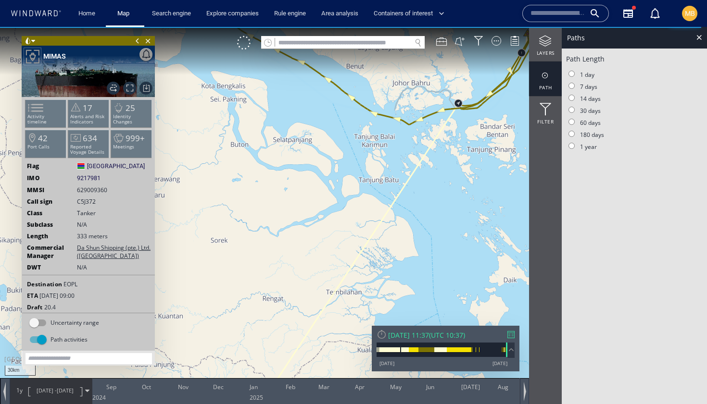
drag, startPoint x: 463, startPoint y: 132, endPoint x: 451, endPoint y: 154, distance: 25.4
click at [451, 154] on canvas "Map" at bounding box center [353, 211] width 707 height 368
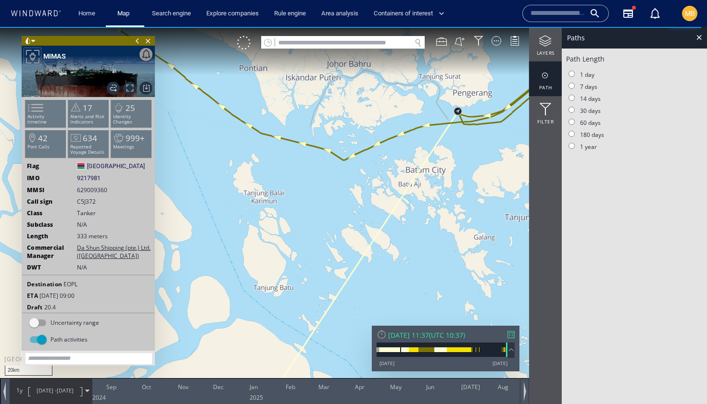
drag, startPoint x: 460, startPoint y: 129, endPoint x: 426, endPoint y: 153, distance: 41.1
click at [426, 153] on canvas "Map" at bounding box center [353, 211] width 707 height 368
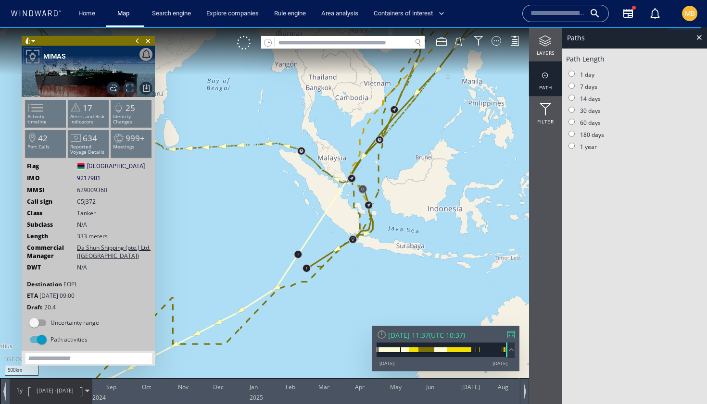
drag, startPoint x: 275, startPoint y: 203, endPoint x: 436, endPoint y: 201, distance: 160.6
click at [435, 201] on canvas "Map" at bounding box center [353, 211] width 707 height 368
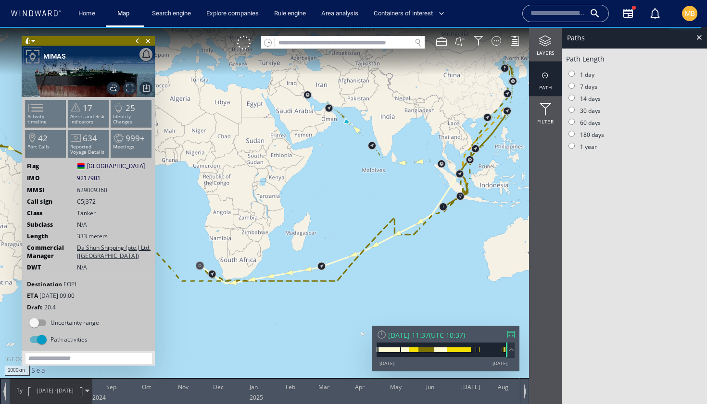
drag, startPoint x: 336, startPoint y: 128, endPoint x: 344, endPoint y: 197, distance: 69.3
click at [344, 198] on canvas "Map" at bounding box center [353, 211] width 707 height 368
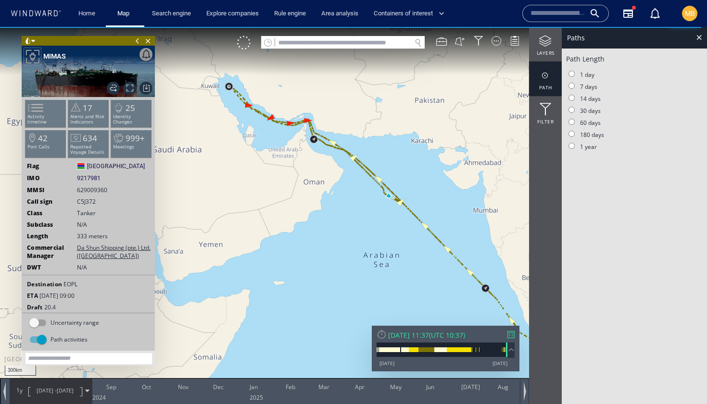
drag, startPoint x: 344, startPoint y: 201, endPoint x: 356, endPoint y: 215, distance: 18.4
click at [356, 215] on canvas "Map" at bounding box center [353, 211] width 707 height 368
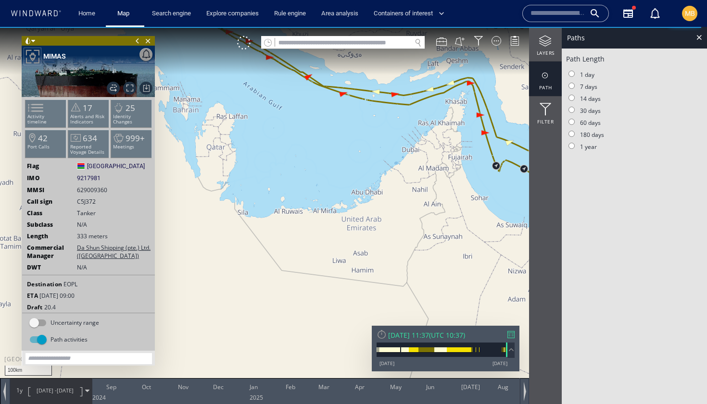
drag, startPoint x: 346, startPoint y: 110, endPoint x: 350, endPoint y: 152, distance: 42.5
click at [350, 152] on canvas "Map" at bounding box center [353, 211] width 707 height 368
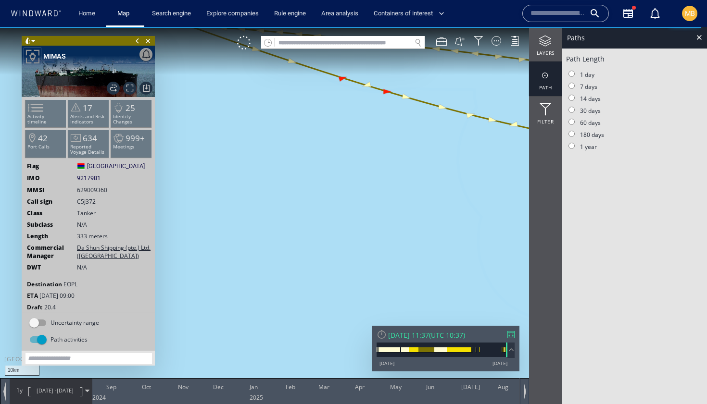
drag, startPoint x: 357, startPoint y: 119, endPoint x: 352, endPoint y: 158, distance: 39.2
click at [352, 156] on canvas "Map" at bounding box center [353, 211] width 707 height 368
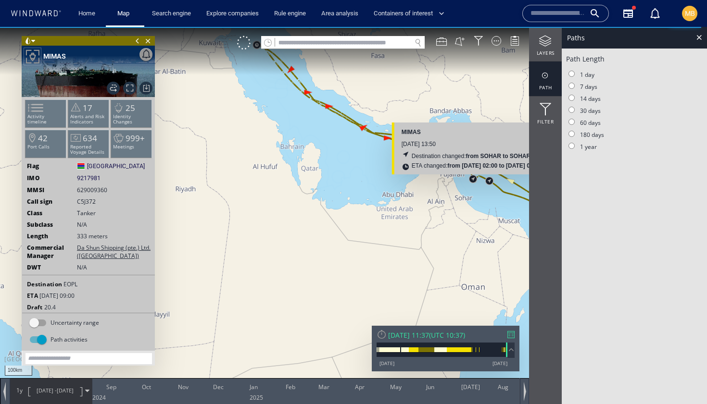
drag, startPoint x: 475, startPoint y: 179, endPoint x: 366, endPoint y: 104, distance: 132.0
click at [373, 104] on canvas "Map" at bounding box center [353, 211] width 707 height 368
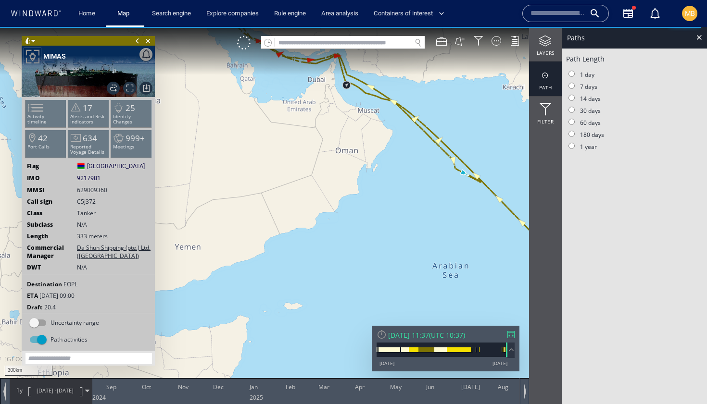
drag, startPoint x: 302, startPoint y: 143, endPoint x: 336, endPoint y: 194, distance: 61.1
click at [336, 194] on canvas "Map" at bounding box center [353, 211] width 707 height 368
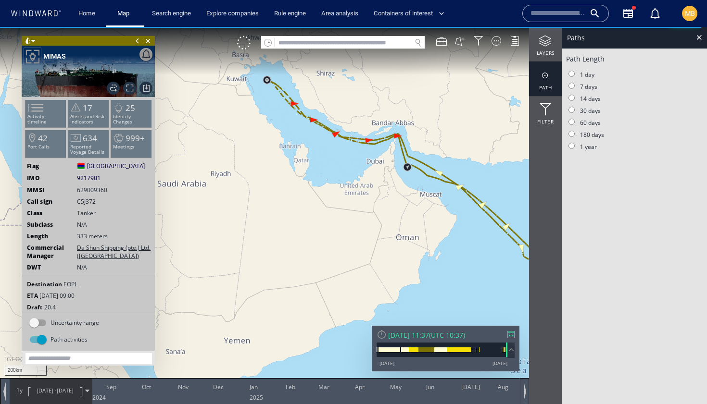
drag, startPoint x: 292, startPoint y: 106, endPoint x: 301, endPoint y: 146, distance: 40.8
click at [301, 146] on canvas "Map" at bounding box center [353, 211] width 707 height 368
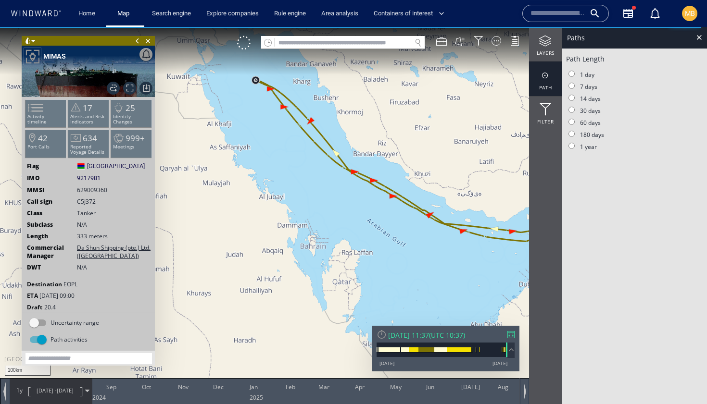
drag, startPoint x: 254, startPoint y: 112, endPoint x: 261, endPoint y: 156, distance: 44.9
click at [261, 156] on canvas "Map" at bounding box center [353, 211] width 707 height 368
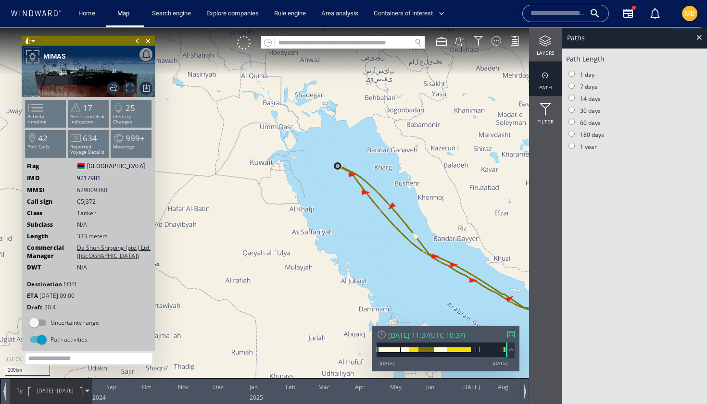
drag, startPoint x: 415, startPoint y: 236, endPoint x: 381, endPoint y: 162, distance: 82.0
click at [381, 162] on canvas "Map" at bounding box center [353, 211] width 707 height 368
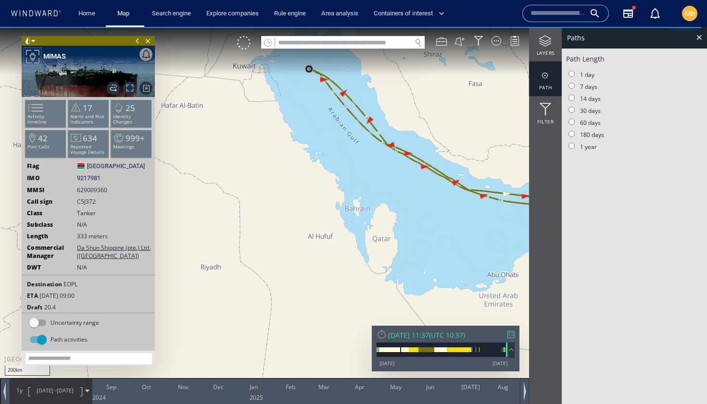
drag, startPoint x: 505, startPoint y: 189, endPoint x: 390, endPoint y: 189, distance: 114.9
click at [392, 189] on canvas "Map" at bounding box center [353, 211] width 707 height 368
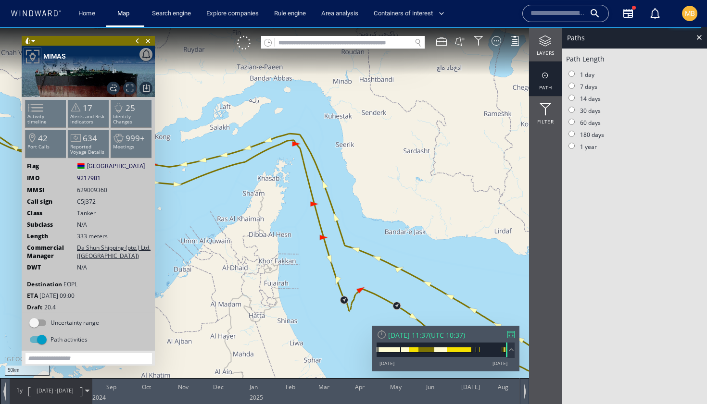
click at [317, 251] on canvas "Map" at bounding box center [353, 211] width 707 height 368
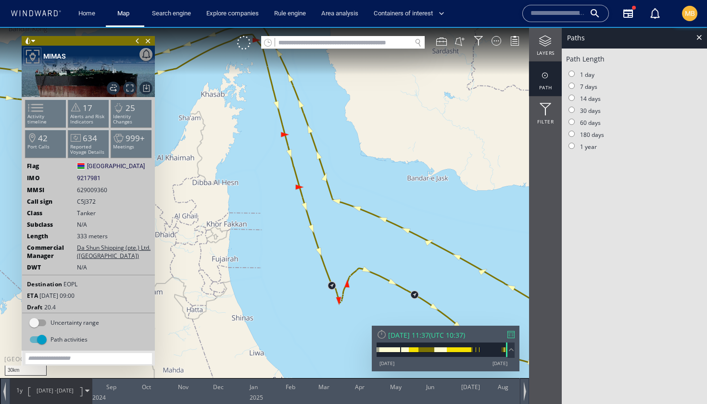
drag, startPoint x: 319, startPoint y: 276, endPoint x: 285, endPoint y: 217, distance: 67.9
click at [285, 217] on canvas "Map" at bounding box center [353, 211] width 707 height 368
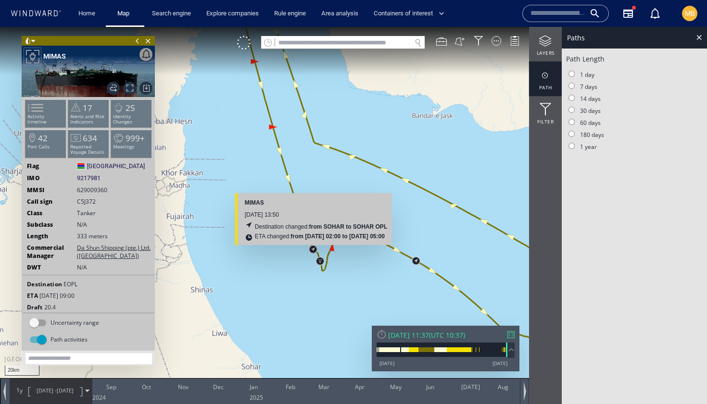
click at [313, 250] on canvas "Map" at bounding box center [353, 211] width 707 height 368
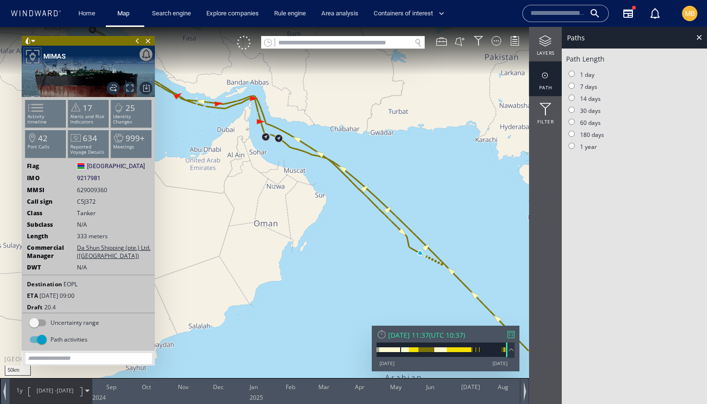
drag, startPoint x: 283, startPoint y: 128, endPoint x: 282, endPoint y: 199, distance: 71.1
click at [282, 199] on canvas "Map" at bounding box center [353, 211] width 707 height 368
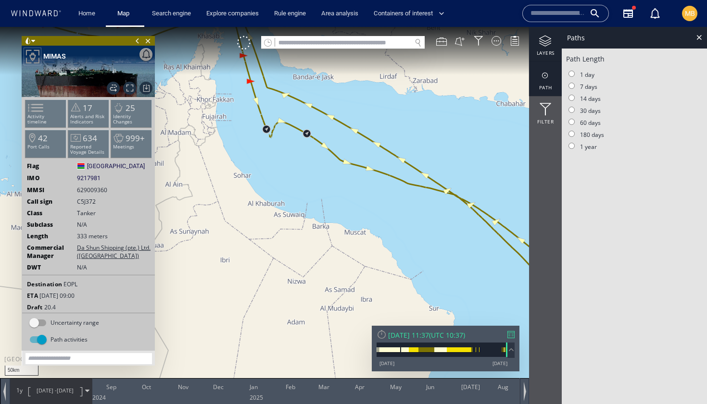
click at [549, 42] on div at bounding box center [545, 41] width 33 height 12
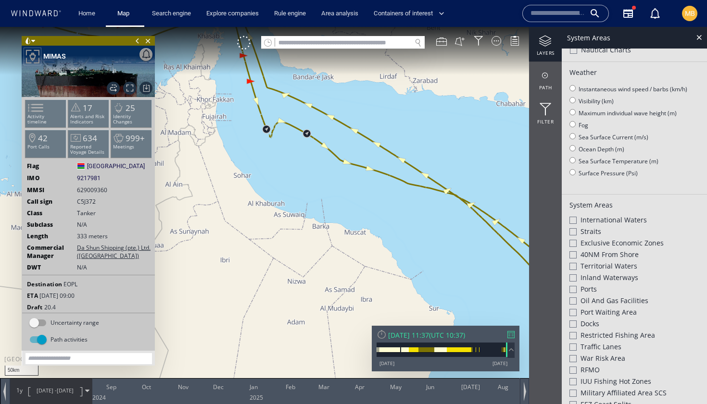
scroll to position [65, 0]
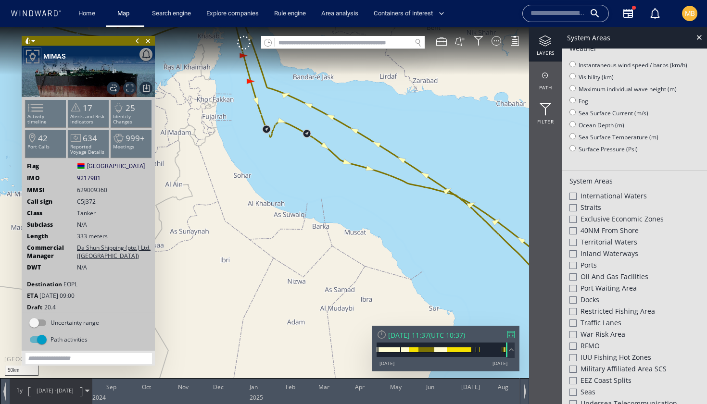
click at [572, 217] on div at bounding box center [572, 219] width 7 height 7
click at [573, 240] on div at bounding box center [572, 242] width 7 height 7
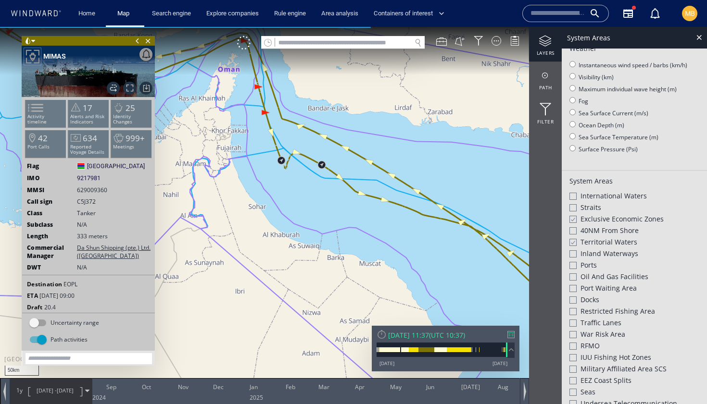
drag, startPoint x: 274, startPoint y: 160, endPoint x: 298, endPoint y: 212, distance: 56.8
click at [298, 212] on canvas "Map" at bounding box center [353, 211] width 707 height 368
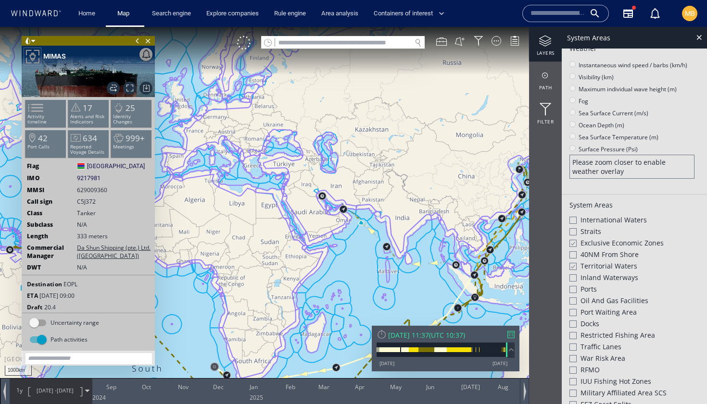
drag, startPoint x: 416, startPoint y: 234, endPoint x: 359, endPoint y: 151, distance: 100.8
click at [359, 151] on canvas "Map" at bounding box center [353, 211] width 707 height 368
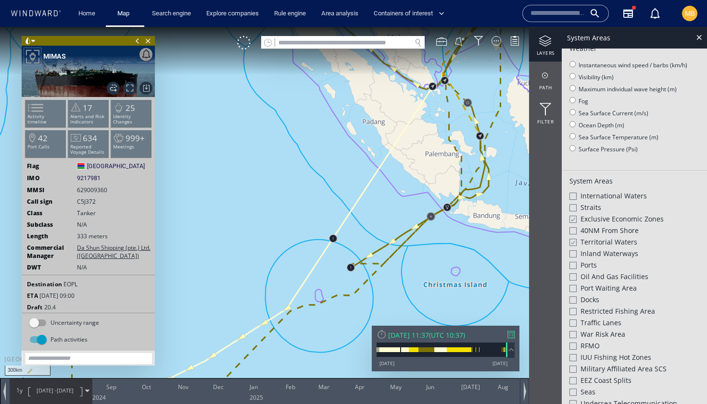
drag, startPoint x: 427, startPoint y: 194, endPoint x: 387, endPoint y: 188, distance: 40.3
click at [389, 189] on canvas "Map" at bounding box center [353, 211] width 707 height 368
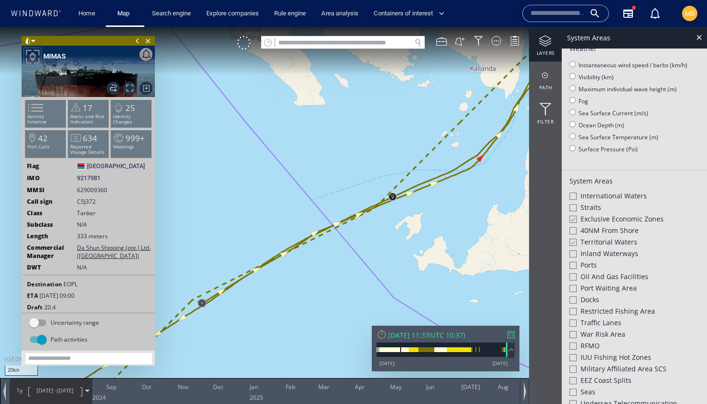
click at [411, 157] on div "20km © Mapbox © OpenStreetMap Improve this map" at bounding box center [353, 211] width 707 height 368
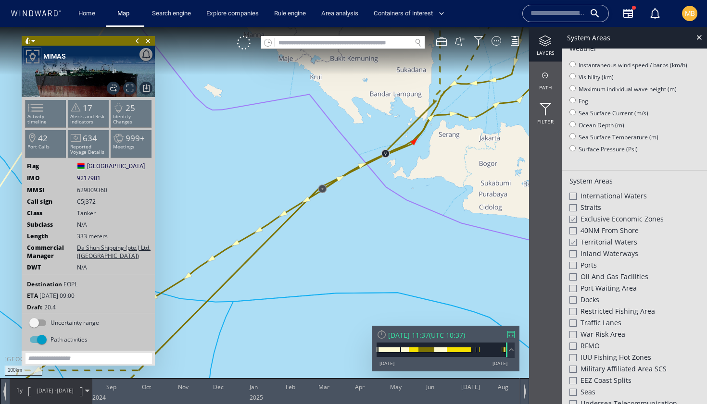
drag, startPoint x: 443, startPoint y: 105, endPoint x: 412, endPoint y: 199, distance: 98.4
click at [412, 199] on canvas "Map" at bounding box center [353, 211] width 707 height 368
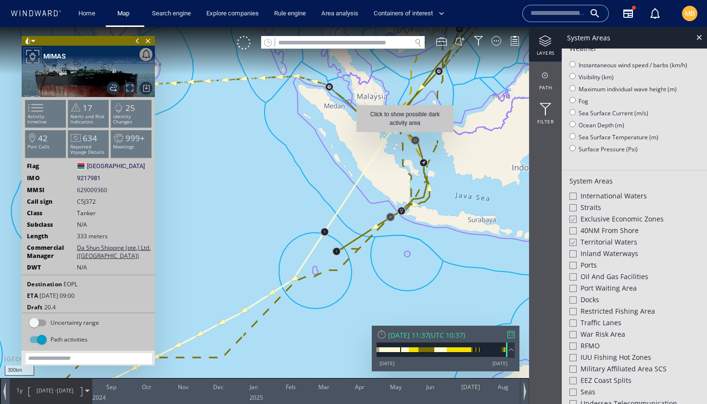
drag, startPoint x: 405, startPoint y: 137, endPoint x: 403, endPoint y: 182, distance: 44.7
click at [403, 182] on canvas "Map" at bounding box center [353, 211] width 707 height 368
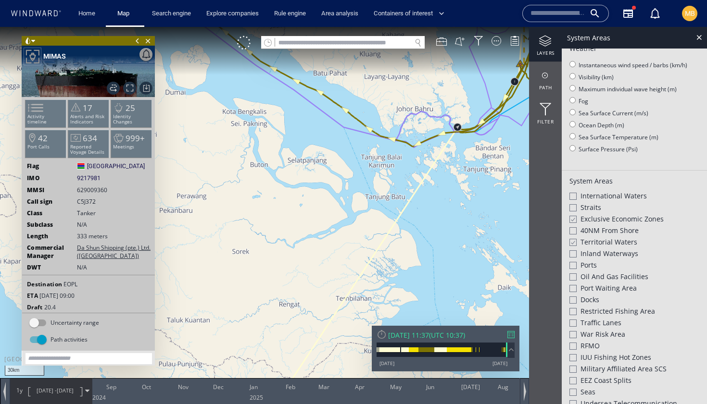
drag, startPoint x: 468, startPoint y: 137, endPoint x: 414, endPoint y: 163, distance: 59.8
click at [414, 163] on canvas "Map" at bounding box center [353, 211] width 707 height 368
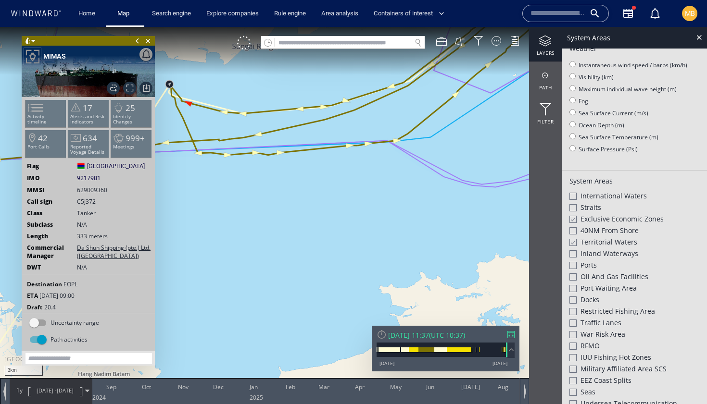
drag, startPoint x: 227, startPoint y: 128, endPoint x: 285, endPoint y: 143, distance: 59.6
click at [285, 143] on canvas "Map" at bounding box center [353, 211] width 707 height 368
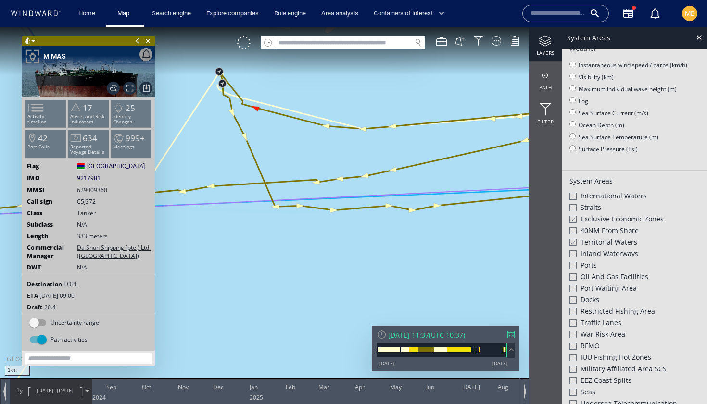
drag, startPoint x: 251, startPoint y: 109, endPoint x: 288, endPoint y: 147, distance: 53.4
click at [288, 147] on canvas "Map" at bounding box center [353, 211] width 707 height 368
